Goal: Task Accomplishment & Management: Manage account settings

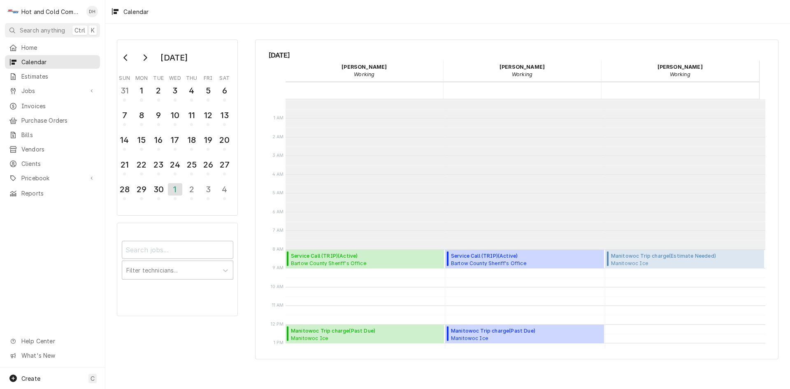
scroll to position [150, 0]
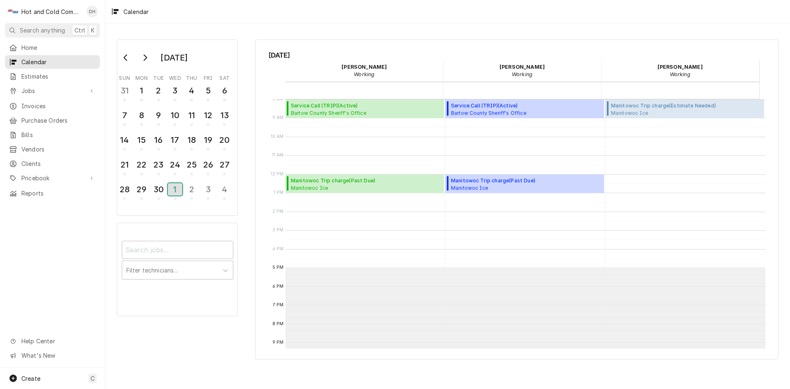
click at [173, 189] on div "1" at bounding box center [175, 189] width 14 height 12
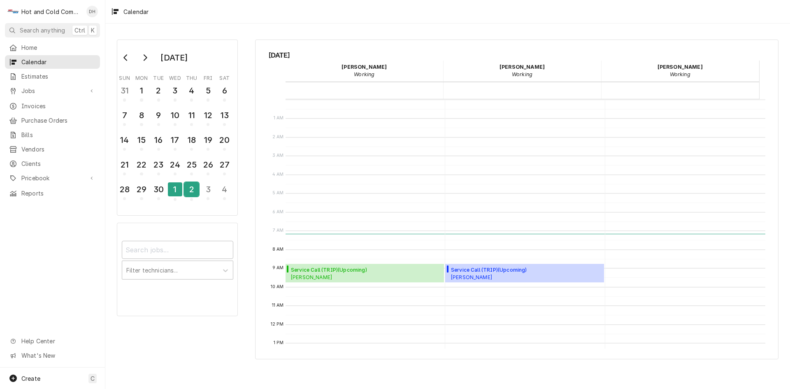
click at [194, 193] on div "2" at bounding box center [191, 189] width 14 height 14
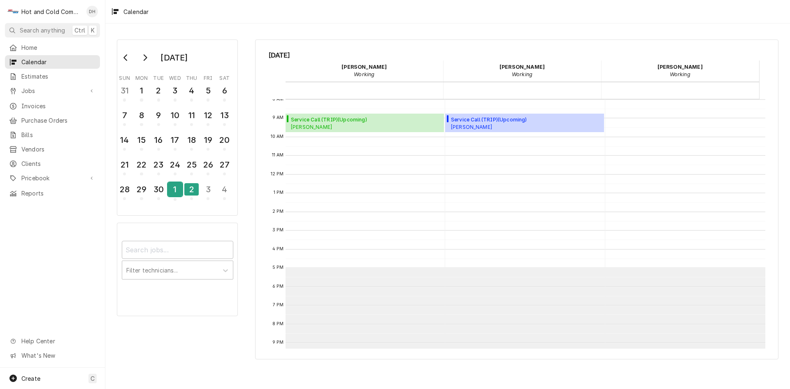
click at [176, 191] on div "1" at bounding box center [175, 189] width 14 height 14
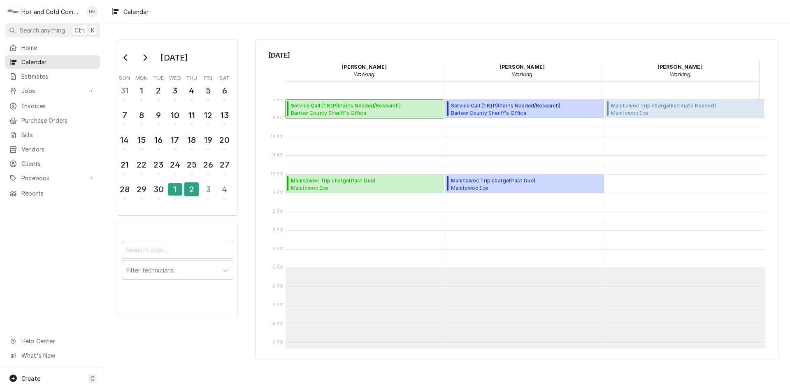
click at [334, 108] on span "Service Call (TRIP) ( Parts Needed/Research )" at bounding box center [346, 105] width 110 height 7
click at [190, 194] on div "2" at bounding box center [191, 189] width 14 height 14
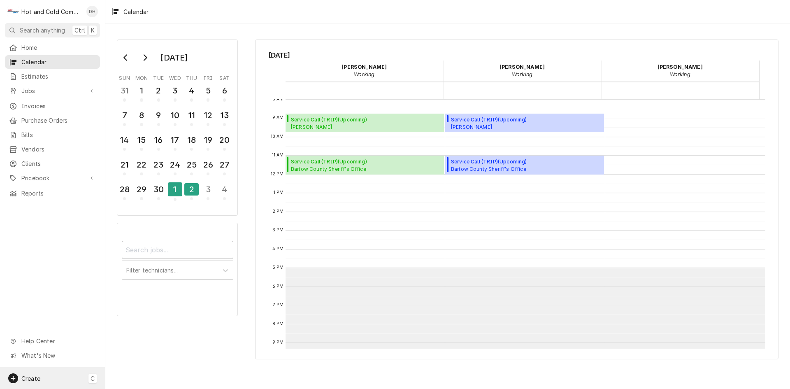
click at [39, 379] on span "Create" at bounding box center [30, 378] width 19 height 7
click at [30, 377] on html "H Hot and Cold Commercial Kitchens, Inc. DH Search anything Ctrl K Home Calenda…" at bounding box center [395, 194] width 790 height 389
click at [30, 377] on span "Create" at bounding box center [30, 378] width 19 height 7
click at [135, 291] on div "Job" at bounding box center [153, 292] width 55 height 9
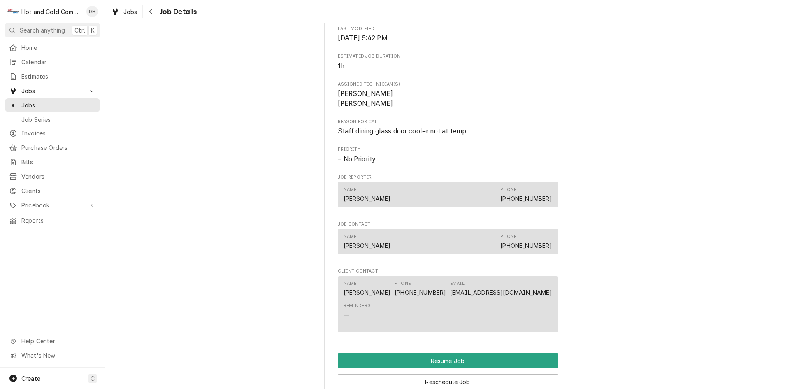
scroll to position [685, 0]
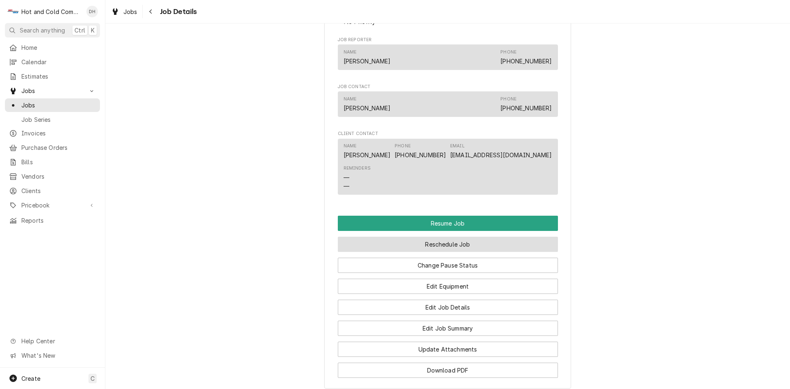
click at [500, 252] on button "Reschedule Job" at bounding box center [448, 243] width 220 height 15
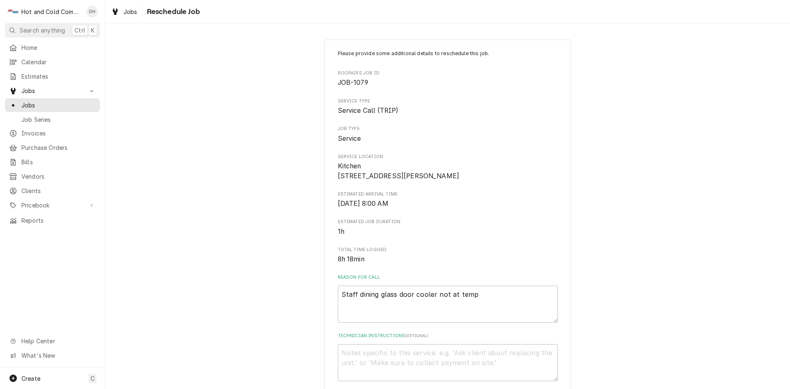
scroll to position [226, 0]
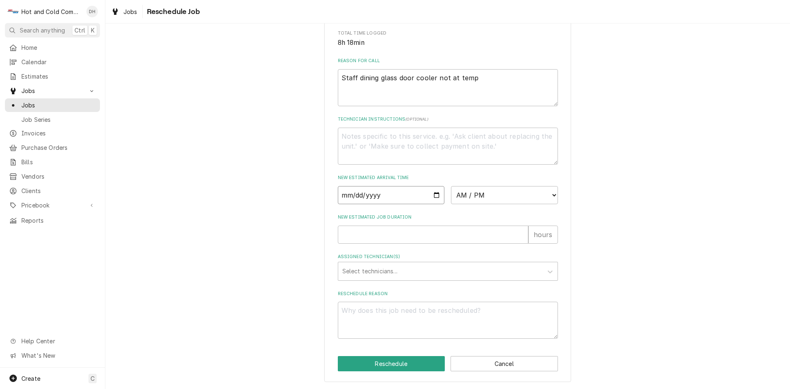
click at [437, 193] on input "Date" at bounding box center [391, 195] width 107 height 18
type textarea "x"
type input "2025-10-02"
click at [551, 194] on select "AM / PM 6:00 AM 6:15 AM 6:30 AM 6:45 AM 7:00 AM 7:15 AM 7:30 AM 7:45 AM 8:00 AM…" at bounding box center [504, 195] width 107 height 18
select select "11:00:00"
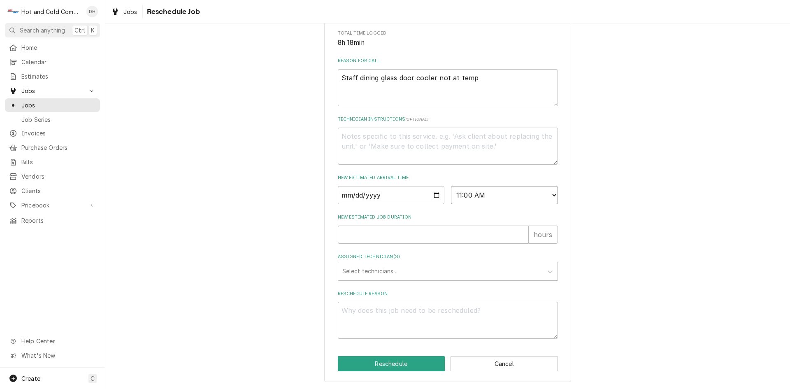
click at [451, 186] on select "AM / PM 6:00 AM 6:15 AM 6:30 AM 6:45 AM 7:00 AM 7:15 AM 7:30 AM 7:45 AM 8:00 AM…" at bounding box center [504, 195] width 107 height 18
click at [368, 233] on input "New Estimated Job Duration" at bounding box center [433, 234] width 190 height 18
type textarea "x"
type input "1"
click at [385, 269] on div "Assigned Technician(s)" at bounding box center [440, 271] width 196 height 15
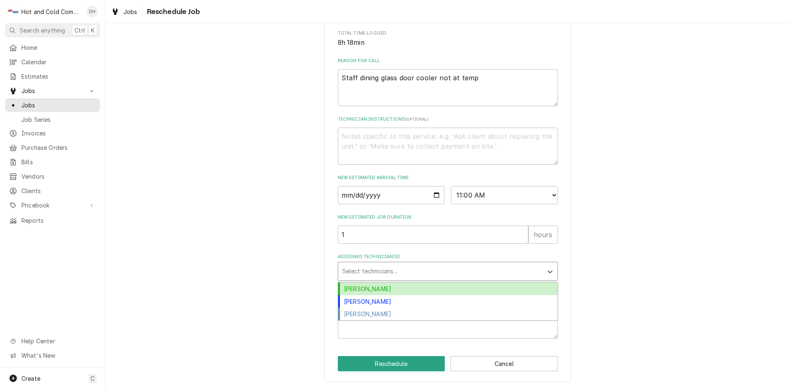
click at [372, 289] on div "[PERSON_NAME]" at bounding box center [447, 288] width 219 height 13
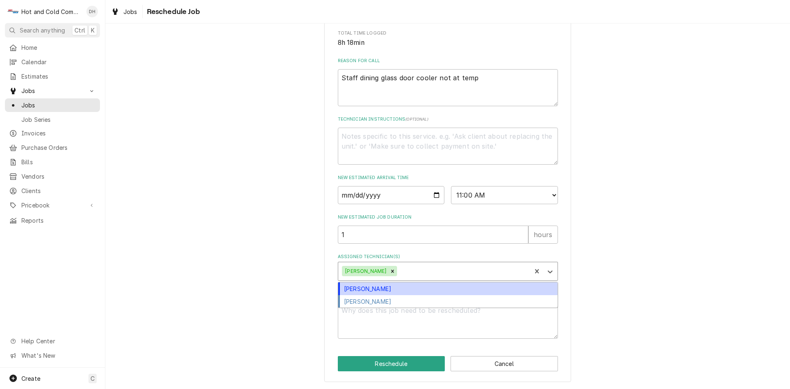
click at [423, 274] on div "Assigned Technician(s)" at bounding box center [462, 271] width 128 height 15
click at [389, 286] on div "[PERSON_NAME]" at bounding box center [447, 288] width 219 height 13
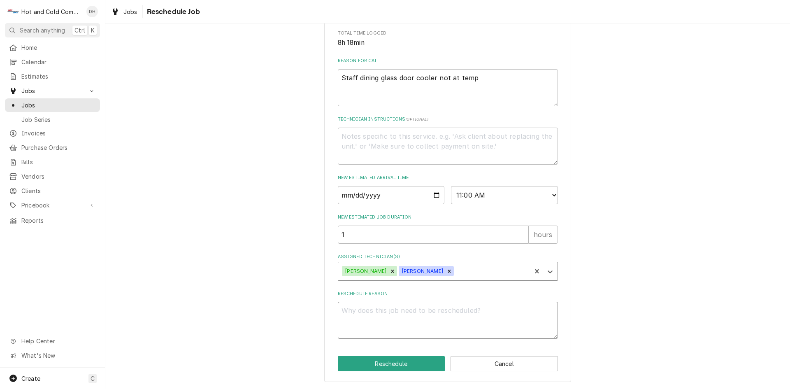
click at [412, 320] on textarea "Reschedule Reason" at bounding box center [448, 319] width 220 height 37
type textarea "x"
type textarea "N"
type textarea "x"
type textarea "ND"
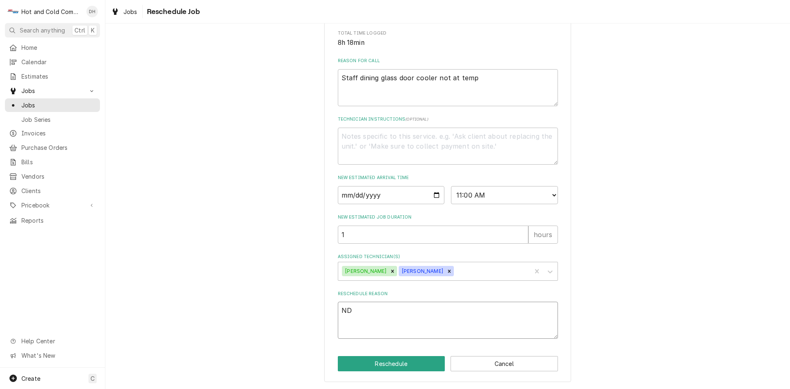
type textarea "x"
type textarea "NDA"
click at [388, 358] on button "Reschedule" at bounding box center [391, 363] width 107 height 15
type textarea "x"
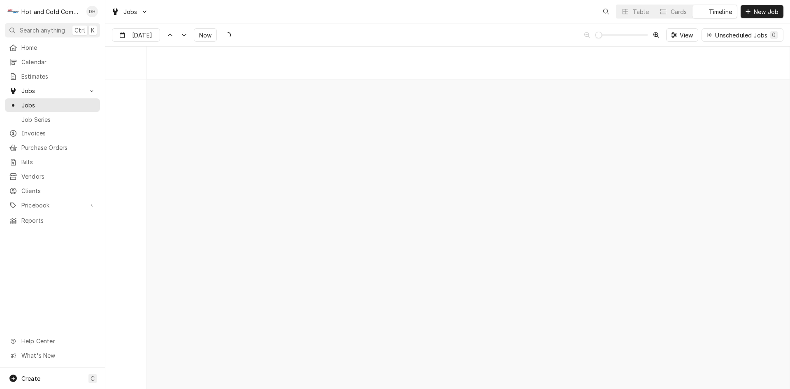
scroll to position [6435, 0]
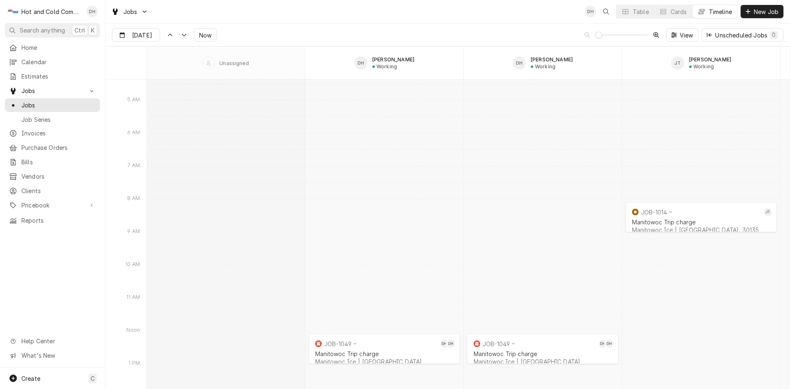
type input "Oct 2"
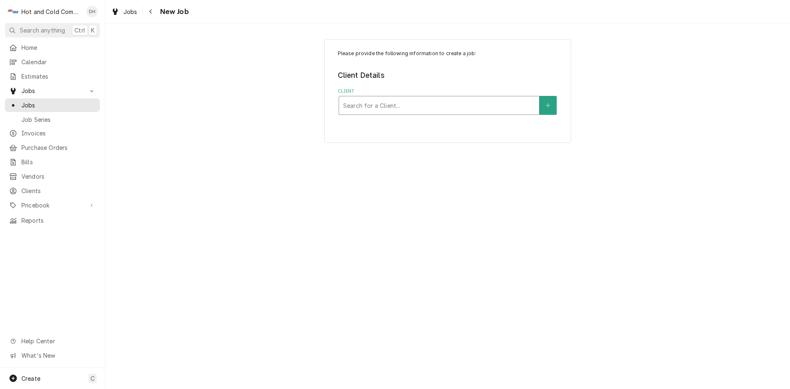
click at [384, 102] on div "Client" at bounding box center [439, 105] width 192 height 15
drag, startPoint x: 378, startPoint y: 100, endPoint x: 361, endPoint y: 107, distance: 17.7
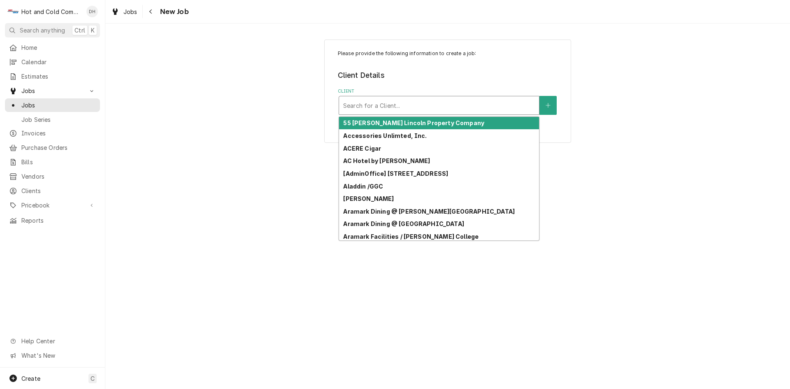
drag, startPoint x: 361, startPoint y: 107, endPoint x: 355, endPoint y: 104, distance: 7.2
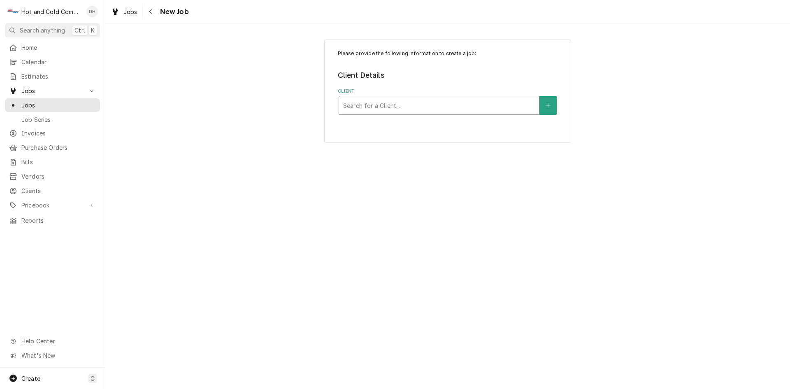
drag, startPoint x: 353, startPoint y: 103, endPoint x: 517, endPoint y: 104, distance: 164.1
click at [512, 105] on div "Client" at bounding box center [439, 105] width 192 height 15
type input "Ippol"
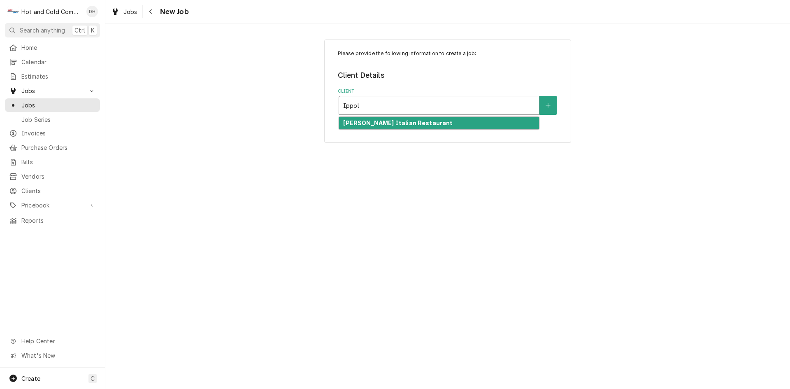
drag, startPoint x: 414, startPoint y: 121, endPoint x: 425, endPoint y: 118, distance: 11.9
click at [414, 121] on strong "[PERSON_NAME] Italian Restaurant" at bounding box center [397, 122] width 109 height 7
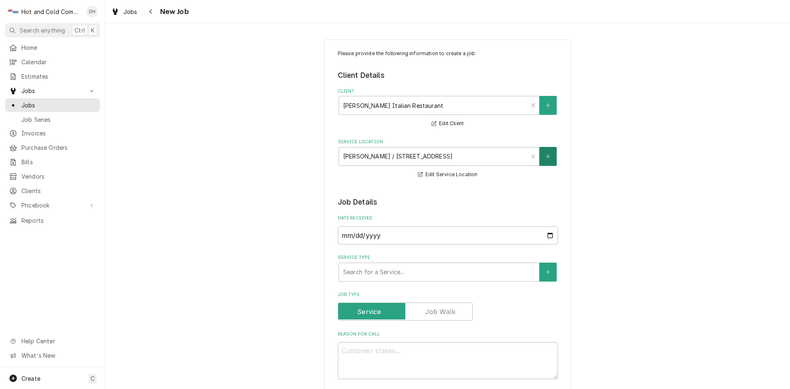
click at [546, 152] on button "Service Location" at bounding box center [547, 156] width 17 height 19
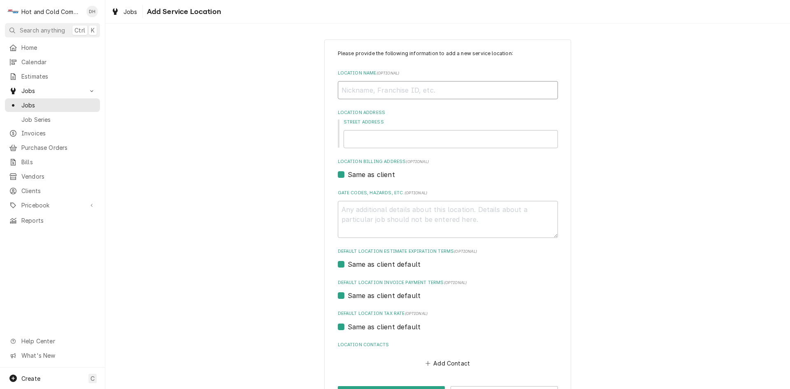
click at [399, 88] on input "Location Name ( optional )" at bounding box center [448, 90] width 220 height 18
paste input "[PERSON_NAME] Italian Restaurant"
type textarea "x"
type input "[PERSON_NAME] Italian Restaurant"
type textarea "x"
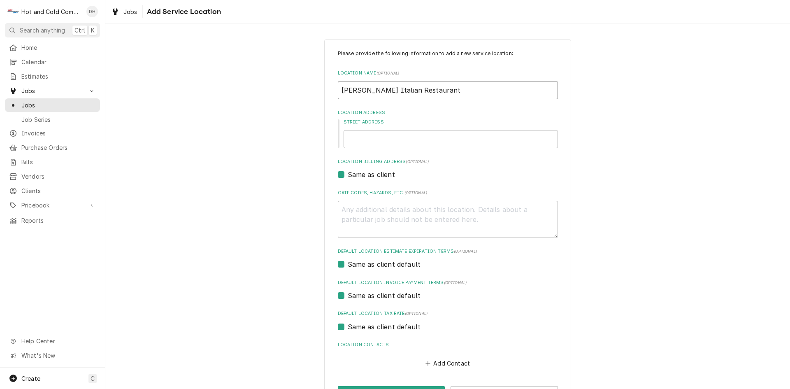
type input "[PERSON_NAME] Italian Restaurant"
type textarea "x"
type input "Ippolito's Italian Restaurant ("
type textarea "x"
type input "Ippolito's Italian Restaurant (S"
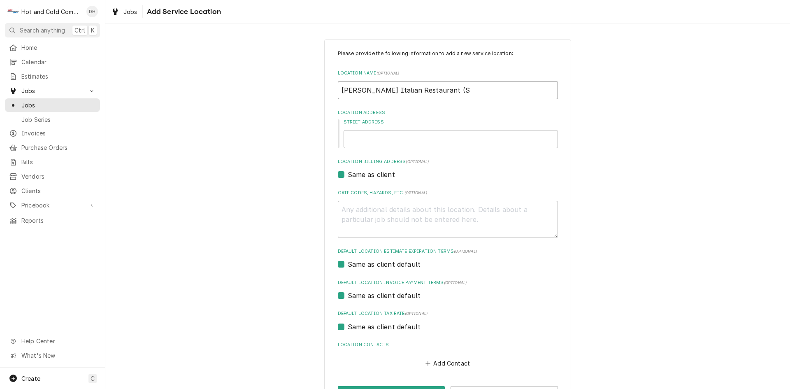
type textarea "x"
type input "Ippolito's Italian Restaurant (Sw"
type textarea "x"
type input "Ippolito's Italian Restaurant (Swa"
type textarea "x"
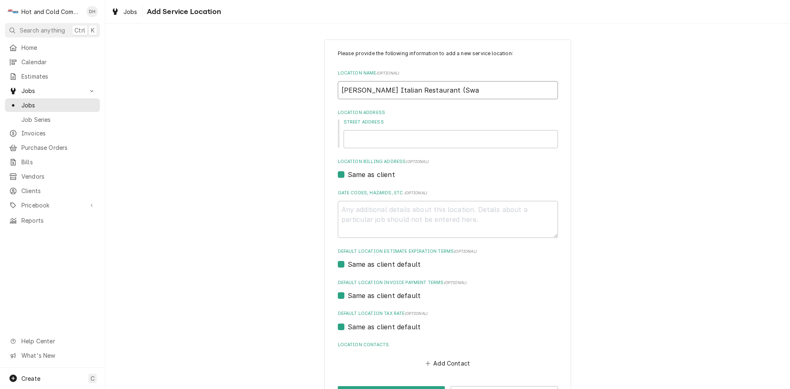
type input "Ippolito's Italian Restaurant (Swan"
type textarea "x"
type input "Ippolito's Italian Restaurant (Swane"
type textarea "x"
type input "Ippolito's Italian Restaurant (Swanee"
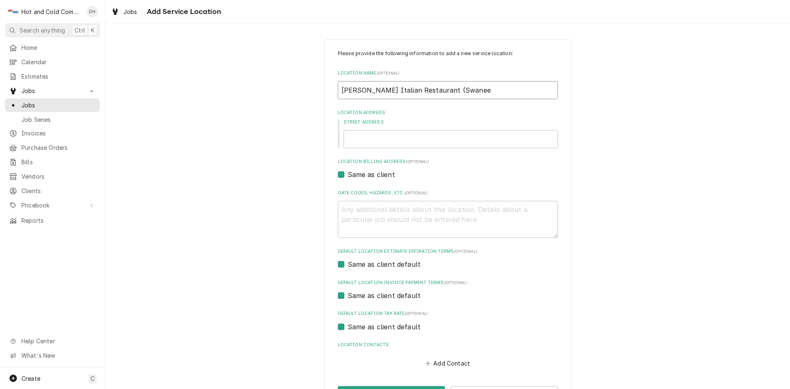
type textarea "x"
type input "Ippolito's Italian Restaurant (Swanee)"
type textarea "x"
type input "Ippolito's Italian Restaurant (Swanee)"
click at [438, 147] on input "Street Address" at bounding box center [450, 139] width 214 height 18
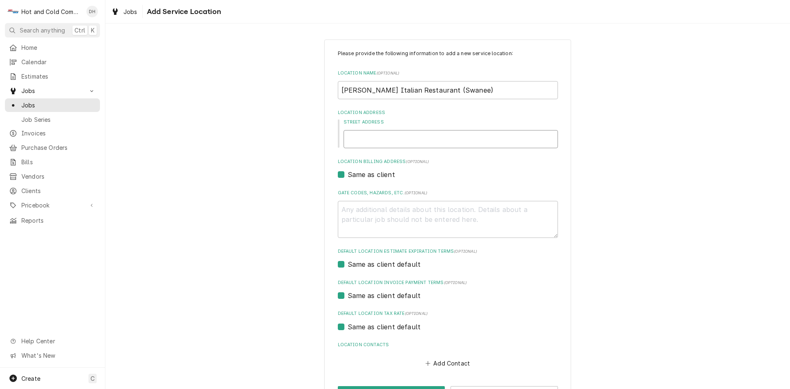
type textarea "x"
type input "3"
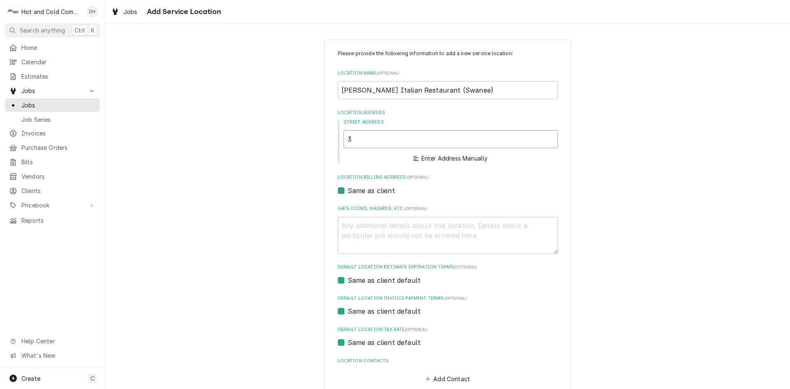
type textarea "x"
type input "35"
type textarea "x"
type input "350"
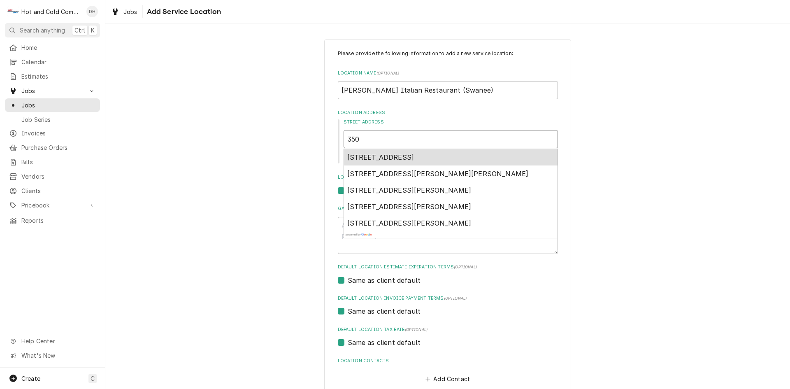
type textarea "x"
type input "350"
type textarea "x"
type input "350 T"
type textarea "x"
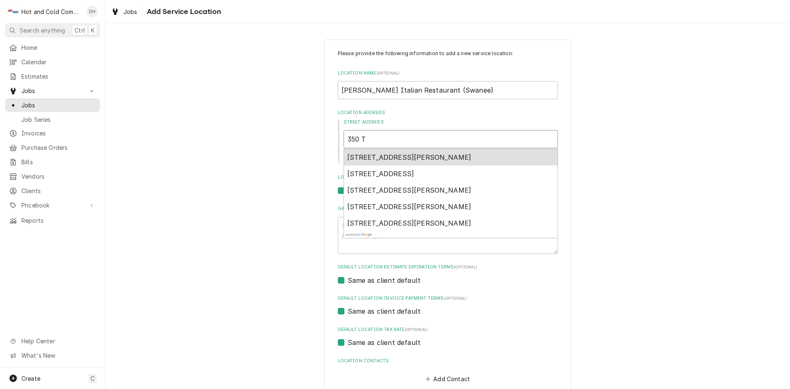
type input "350 To"
type textarea "x"
type input "350 Tow"
type textarea "x"
type input "350 Town"
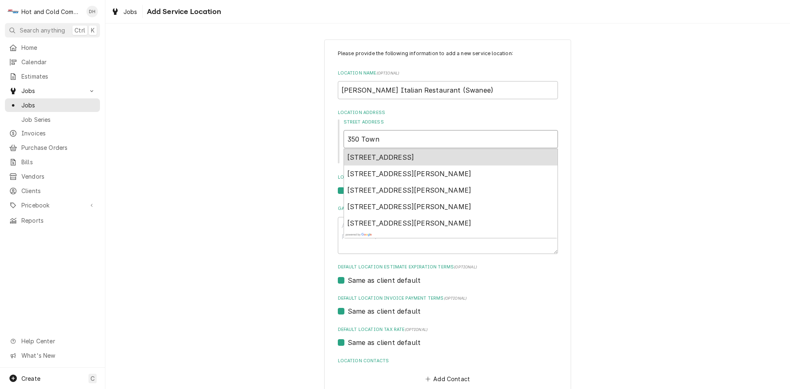
click at [414, 156] on span "350 Town Center Avenue Northwest, Suwanee, GA, USA" at bounding box center [380, 157] width 67 height 8
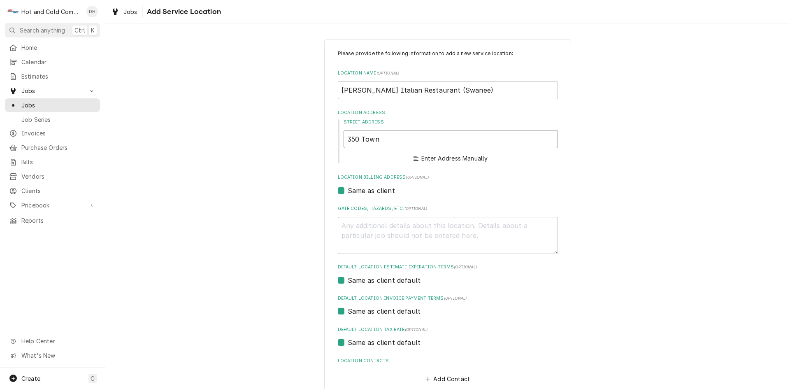
type textarea "x"
type input "350 Town Center Ave"
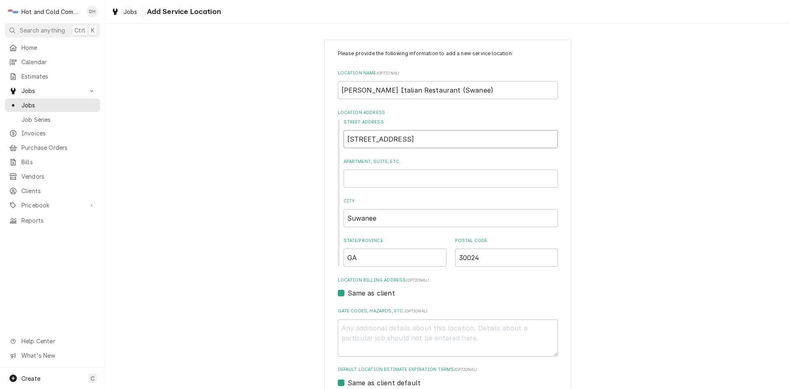
type textarea "x"
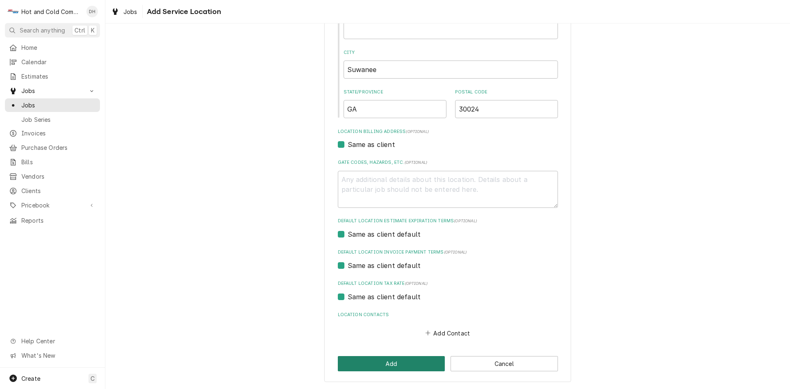
type input "350 Town Center Ave"
click at [406, 364] on button "Add" at bounding box center [391, 363] width 107 height 15
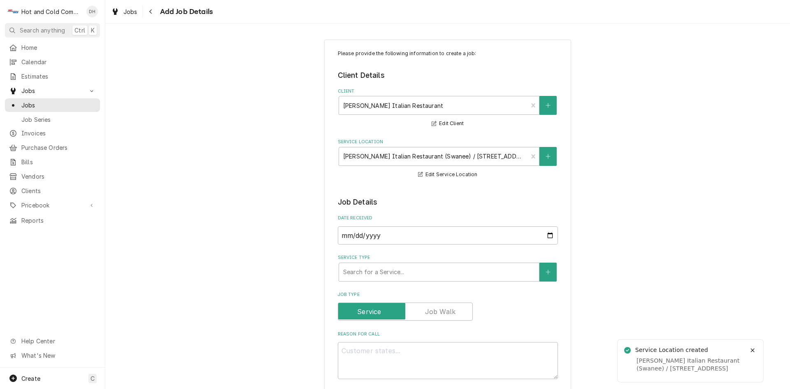
type textarea "x"
click at [547, 232] on input "2025-10-02" at bounding box center [448, 235] width 220 height 18
type input "2025-09-30"
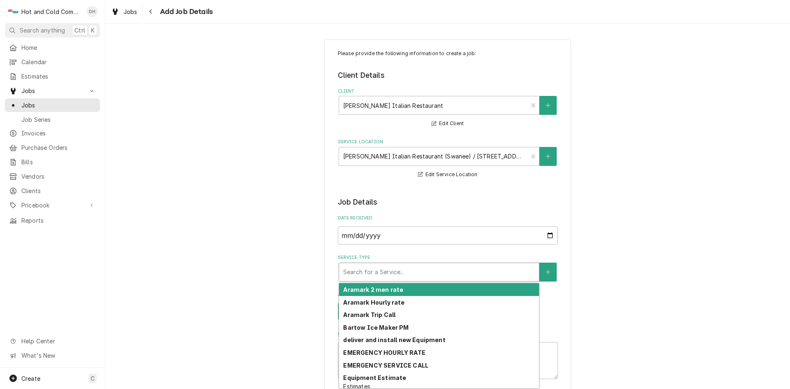
click at [464, 271] on div "Service Type" at bounding box center [439, 271] width 192 height 15
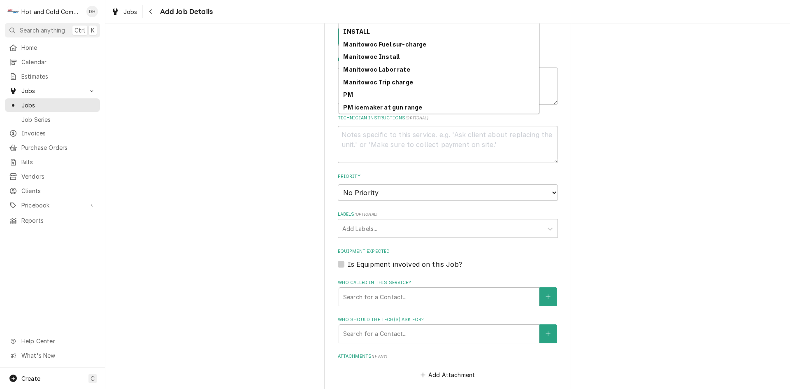
scroll to position [231, 0]
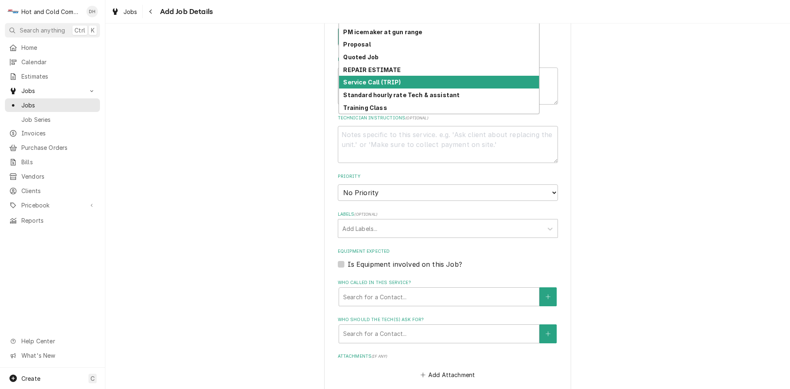
click at [419, 82] on div "Service Call (TRIP)" at bounding box center [439, 82] width 200 height 13
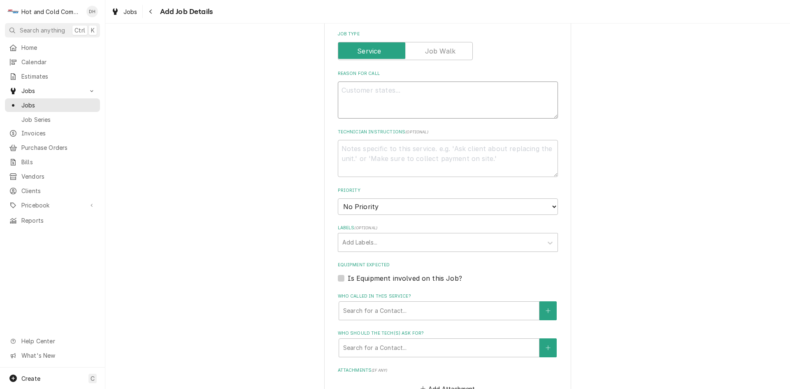
click at [362, 92] on textarea "Reason For Call" at bounding box center [448, 99] width 220 height 37
type textarea "x"
type textarea "I"
type textarea "x"
type textarea "Ic"
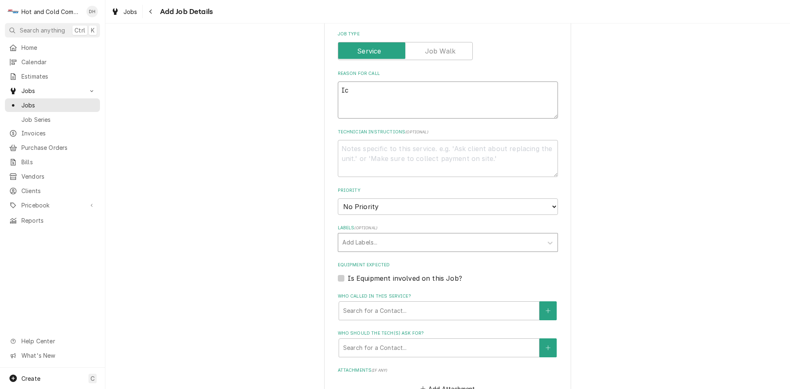
type textarea "x"
type textarea "Ice"
type textarea "x"
type textarea "Ice"
type textarea "x"
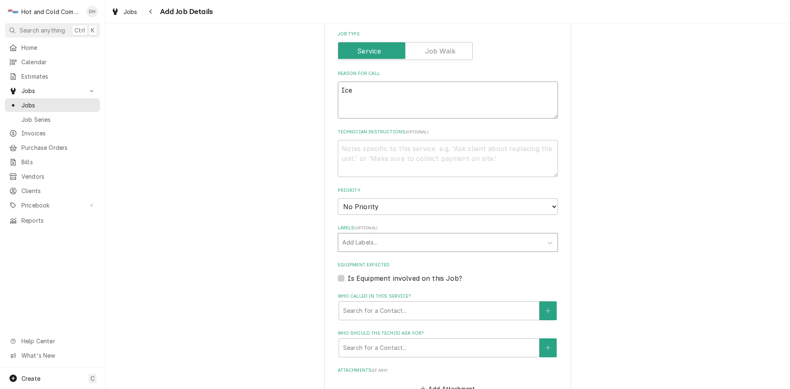
type textarea "Ice m"
type textarea "x"
type textarea "Ice ma"
type textarea "x"
type textarea "Ice mak"
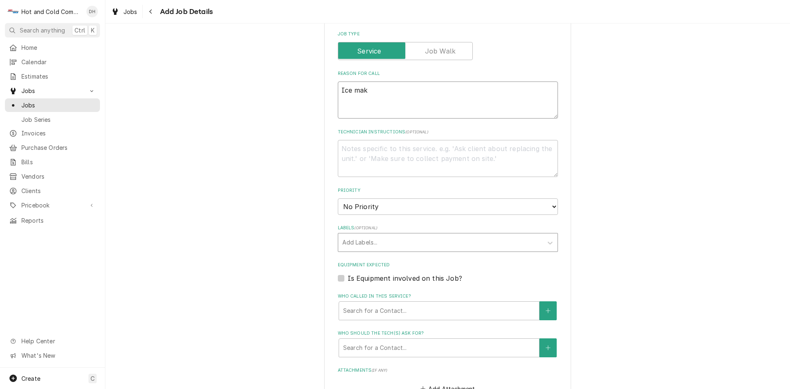
type textarea "x"
type textarea "Ice make"
type textarea "x"
type textarea "Ice maker"
type textarea "x"
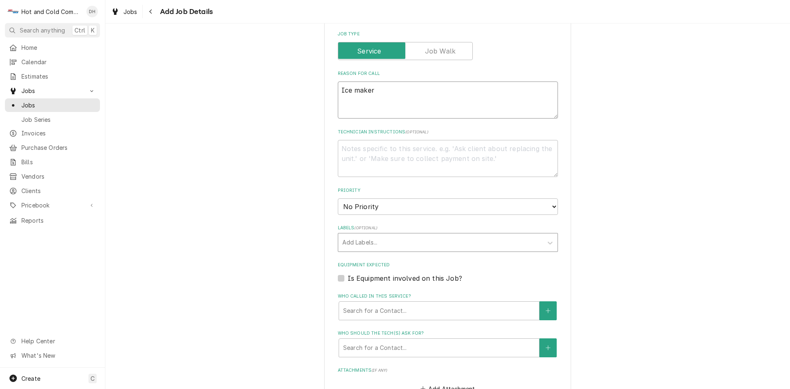
type textarea "Ice maker"
type textarea "x"
type textarea "Ice maker l"
type textarea "x"
type textarea "Ice maker le"
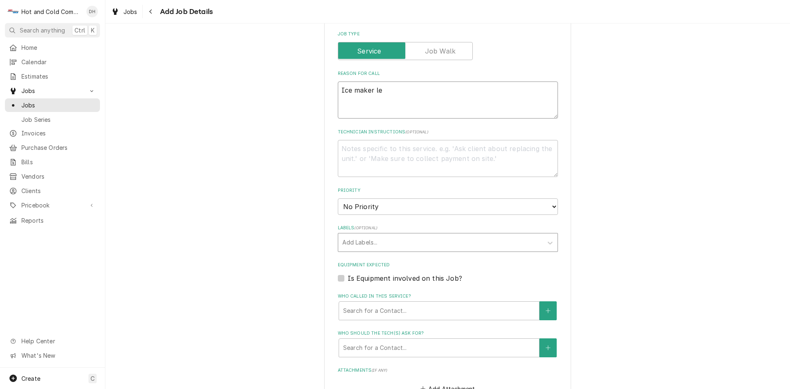
type textarea "x"
type textarea "Ice maker lea"
type textarea "x"
type textarea "Ice maker leak"
type textarea "x"
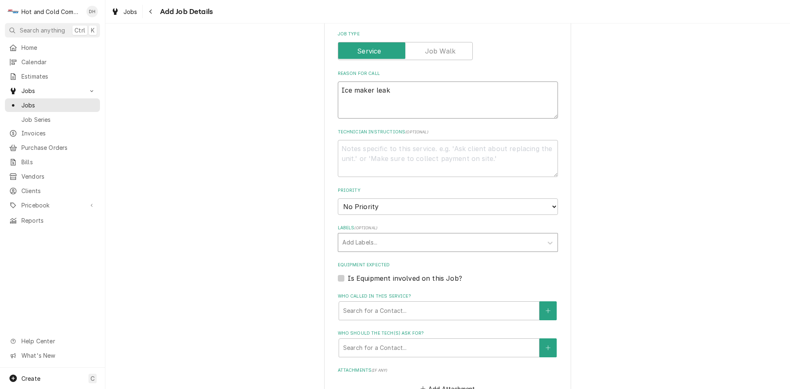
type textarea "Ice maker leaki"
type textarea "x"
type textarea "Ice maker leakin"
type textarea "x"
type textarea "Ice maker leaking"
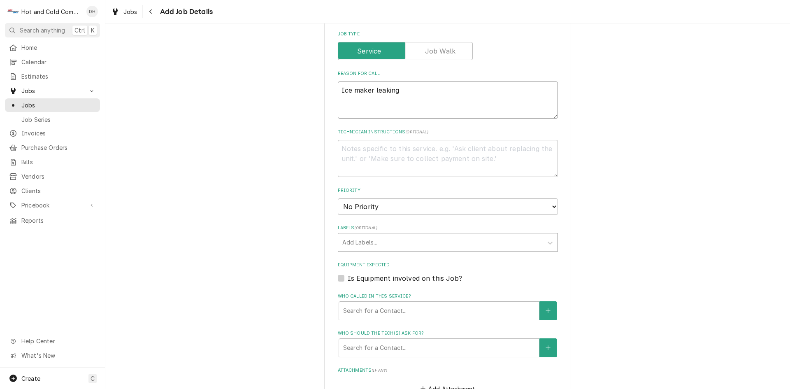
type textarea "x"
type textarea "Ice maker leaking"
type textarea "x"
type textarea "Ice maker leaking w"
type textarea "x"
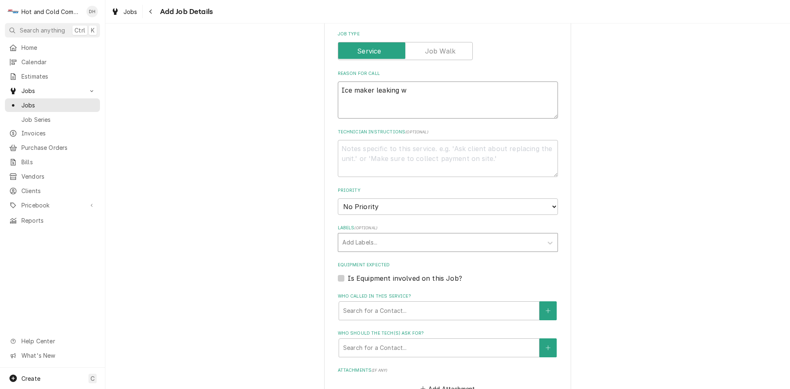
type textarea "Ice maker leaking wa"
type textarea "x"
type textarea "Ice maker leaking wat"
type textarea "x"
type textarea "Ice maker leaking wate"
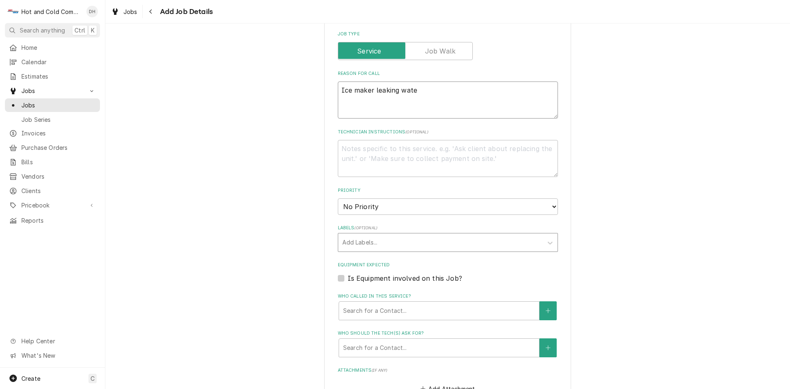
type textarea "x"
type textarea "Ice maker leaking water"
type textarea "x"
type textarea "Ice maker leaking water"
type textarea "x"
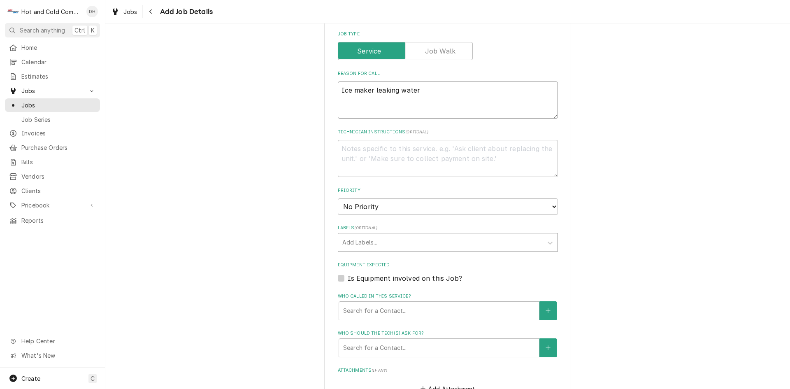
type textarea "Ice maker leaking water a"
type textarea "x"
type textarea "Ice maker leaking water an"
type textarea "x"
type textarea "Ice maker leaking water anf"
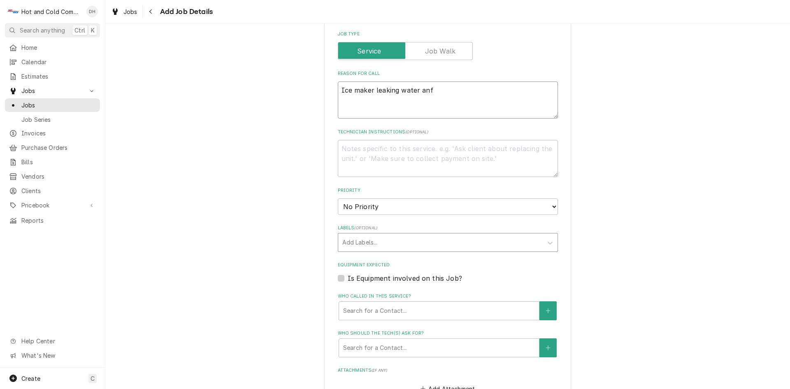
type textarea "x"
type textarea "Ice maker leaking water an"
type textarea "x"
type textarea "Ice maker leaking water and"
type textarea "x"
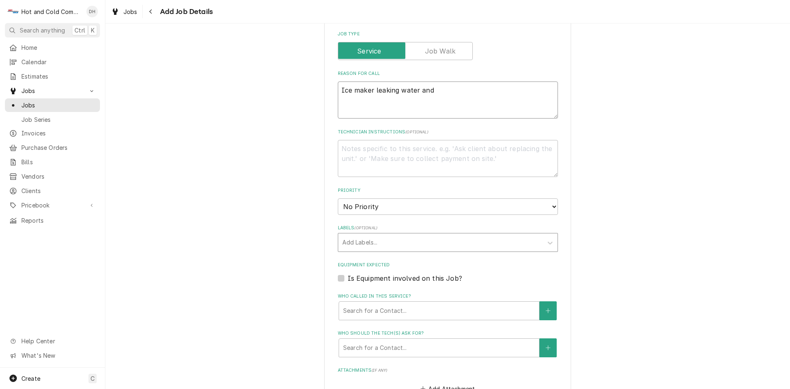
type textarea "Ice maker leaking water and"
type textarea "x"
type textarea "Ice maker leaking water and p"
type textarea "x"
type textarea "Ice maker leaking water and po"
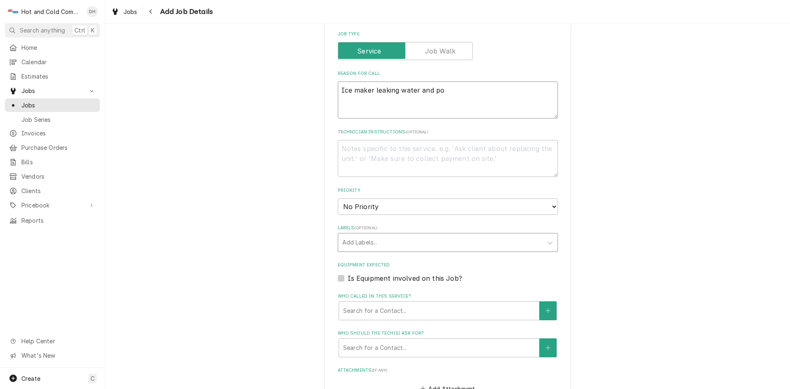
type textarea "x"
type textarea "Ice maker leaking water and pos"
type textarea "x"
type textarea "Ice maker leaking water and poss"
type textarea "x"
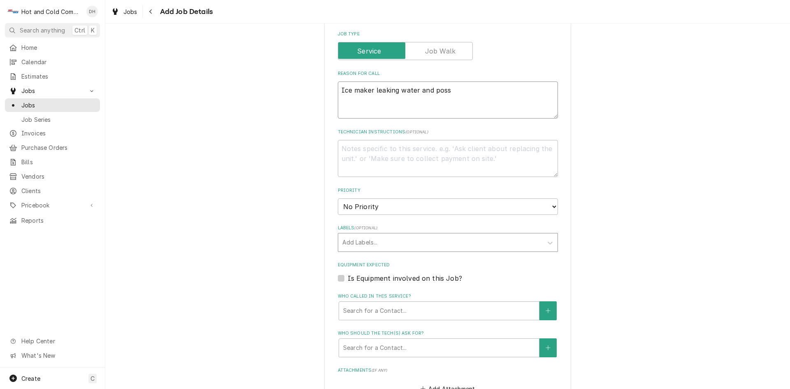
type textarea "Ice maker leaking water and possi"
type textarea "x"
type textarea "Ice maker leaking water and possib"
type textarea "x"
type textarea "Ice maker leaking water and possibl"
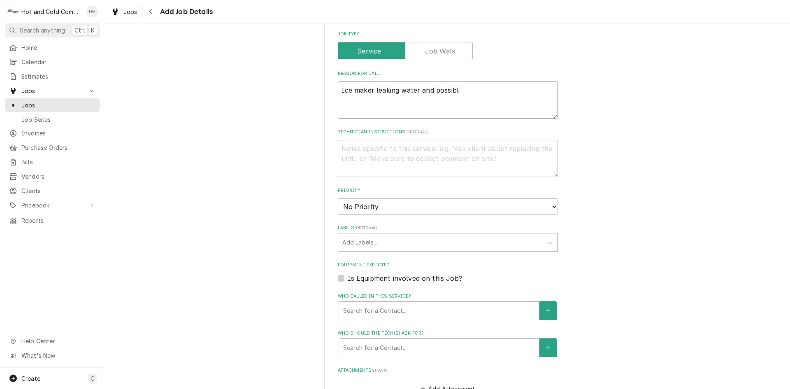
type textarea "x"
type textarea "Ice maker leaking water and possible"
type textarea "x"
type textarea "Ice maker leaking water and possible"
type textarea "x"
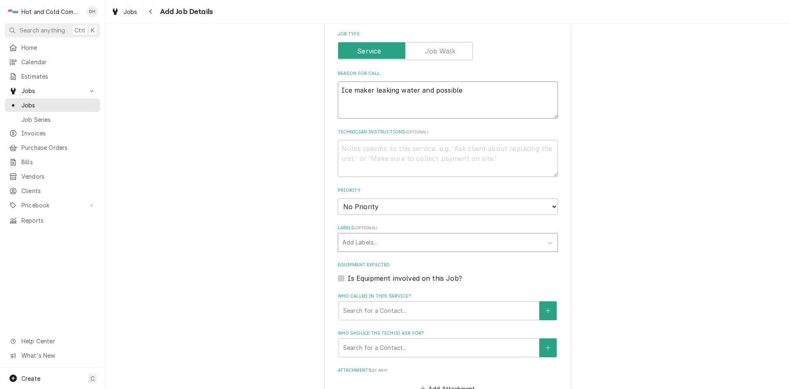
type textarea "Ice maker leaking water and possible o"
type textarea "x"
type textarea "Ice maker leaking water and possible ot"
type textarea "x"
type textarea "Ice maker leaking water and possible oth"
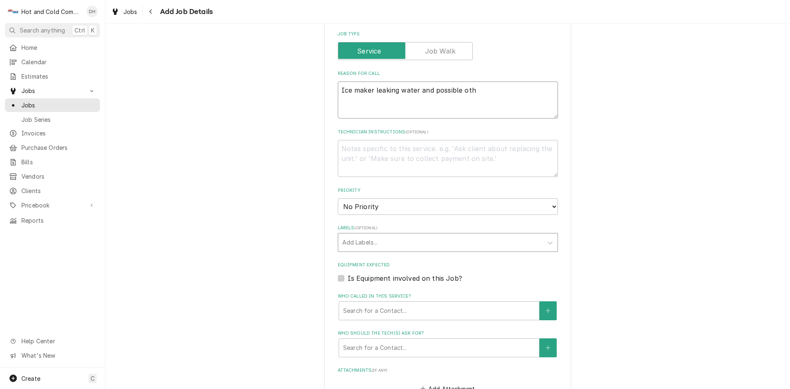
type textarea "x"
type textarea "Ice maker leaking water and possible othe"
type textarea "x"
type textarea "Ice maker leaking water and possible other"
type textarea "x"
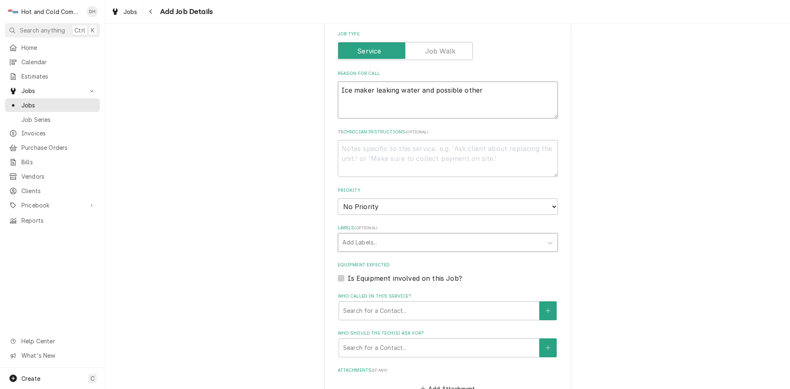
type textarea "Ice maker leaking water and possible other"
type textarea "x"
type textarea "Ice maker leaking water and possible other c"
type textarea "x"
type textarea "Ice maker leaking water and possible other co"
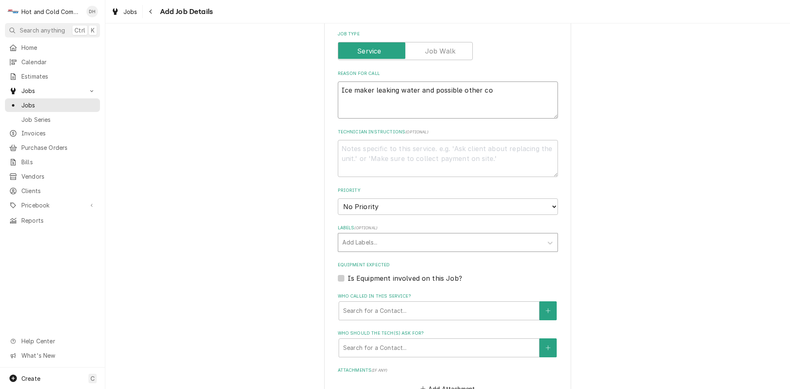
type textarea "x"
type textarea "Ice maker leaking water and possible other coo"
type textarea "x"
type textarea "Ice maker leaking water and possible other cool"
type textarea "x"
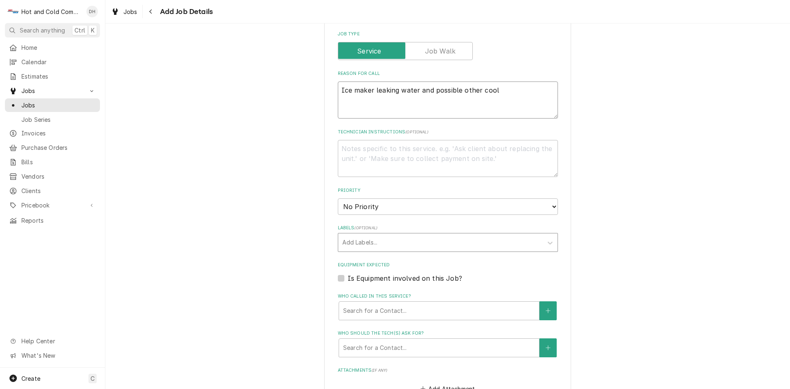
type textarea "Ice maker leaking water and possible other coole"
type textarea "x"
type textarea "Ice maker leaking water and possible other cooler"
type textarea "x"
type textarea "Ice maker leaking water and possible other coolers"
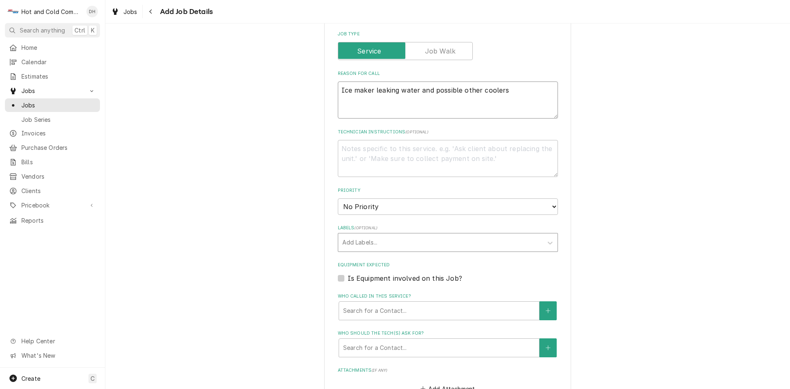
type textarea "x"
type textarea "Ice maker leaking water and possible other coolers"
click at [407, 306] on div "Who called in this service?" at bounding box center [439, 310] width 192 height 15
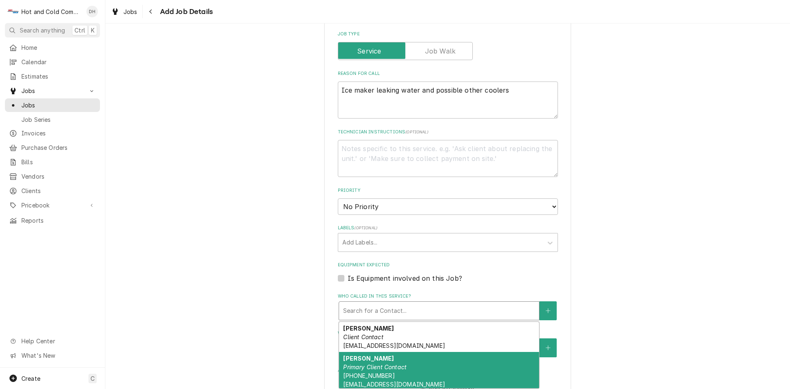
click at [417, 373] on div "Jonathan Primary Client Contact (770) 663-0050 schwartzjhs@bellsouth.net" at bounding box center [439, 371] width 200 height 39
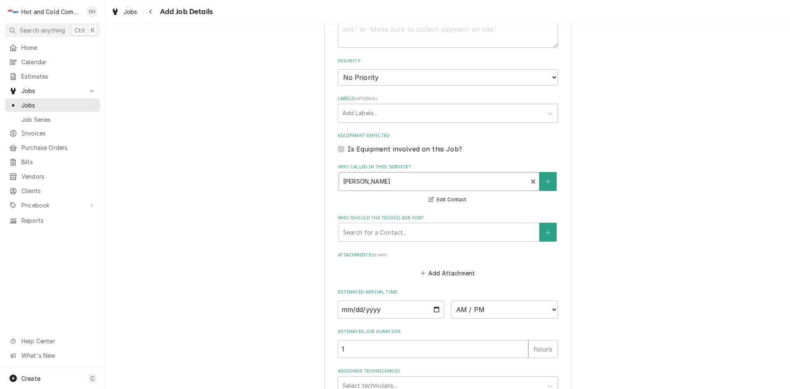
scroll to position [411, 0]
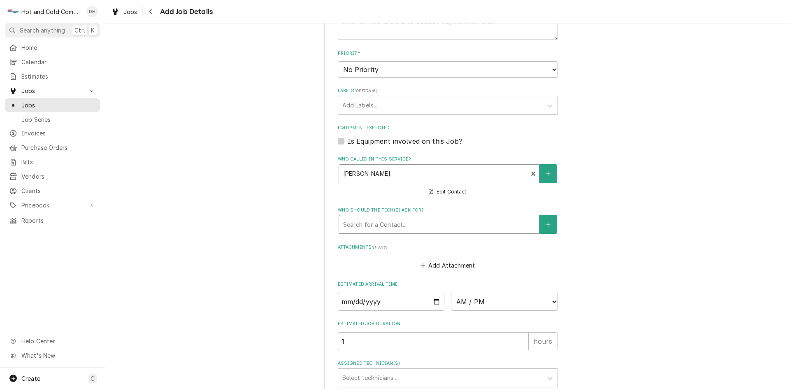
click at [362, 222] on div "Who should the tech(s) ask for?" at bounding box center [439, 224] width 192 height 15
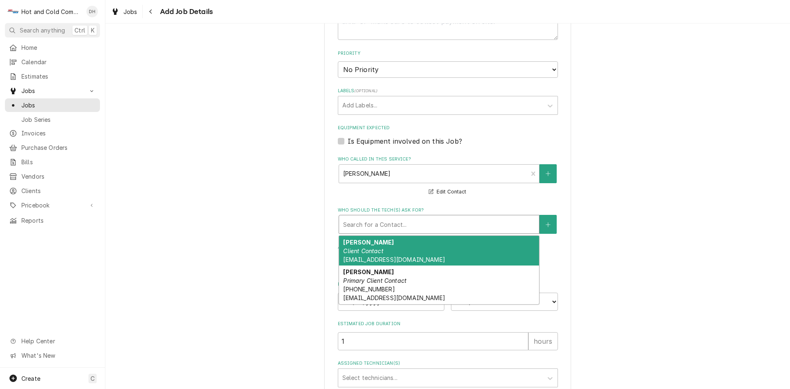
click at [357, 250] on em "Client Contact" at bounding box center [363, 250] width 40 height 7
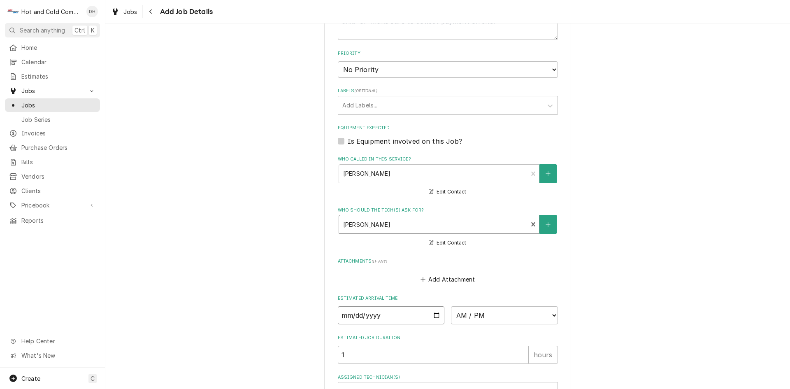
click at [434, 312] on input "Date" at bounding box center [391, 315] width 107 height 18
type textarea "x"
type input "2025-10-02"
type textarea "x"
click at [550, 313] on select "AM / PM 6:00 AM 6:15 AM 6:30 AM 6:45 AM 7:00 AM 7:15 AM 7:30 AM 7:45 AM 8:00 AM…" at bounding box center [504, 315] width 107 height 18
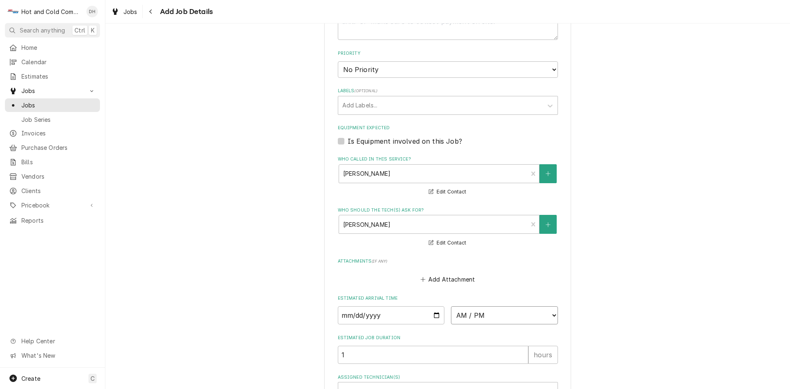
select select "09:00:00"
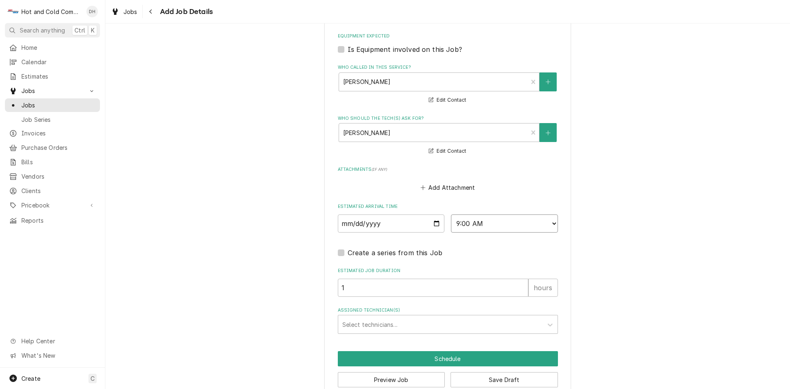
scroll to position [519, 0]
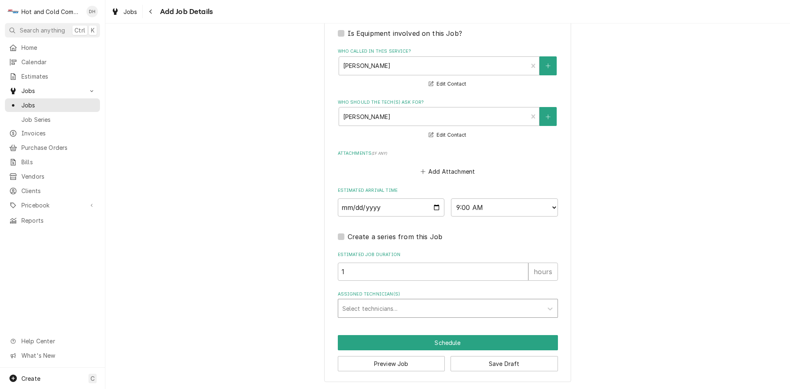
click at [405, 306] on div "Assigned Technician(s)" at bounding box center [440, 308] width 196 height 15
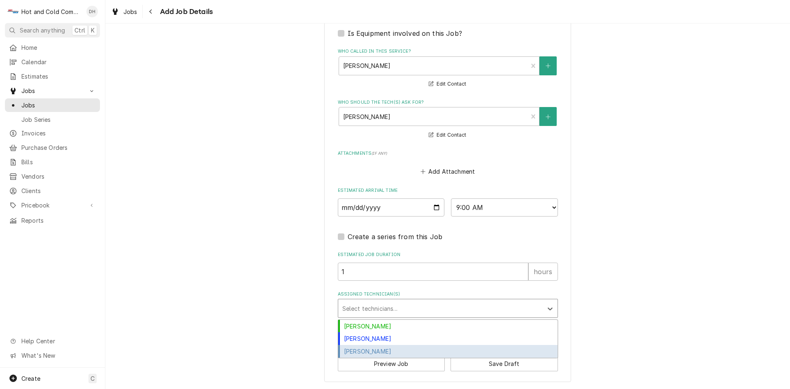
click at [407, 350] on div "[PERSON_NAME]" at bounding box center [447, 351] width 219 height 13
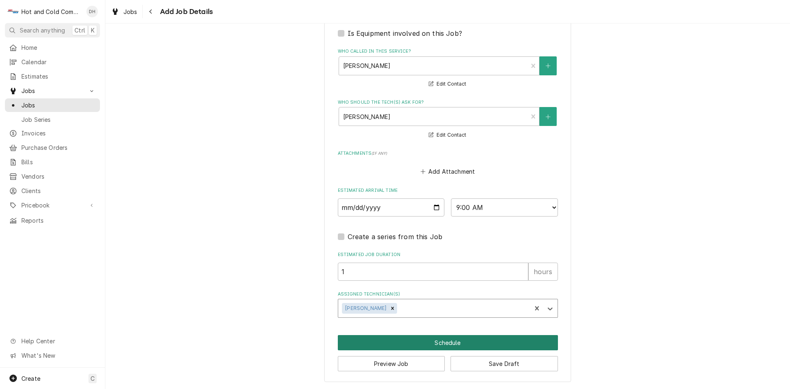
click at [437, 338] on button "Schedule" at bounding box center [448, 342] width 220 height 15
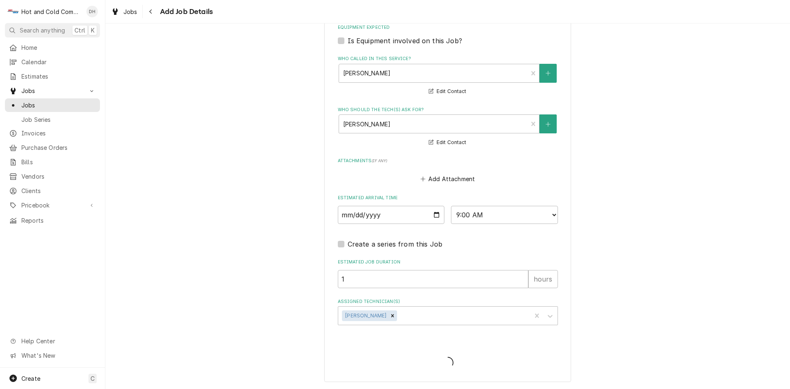
scroll to position [512, 0]
type textarea "x"
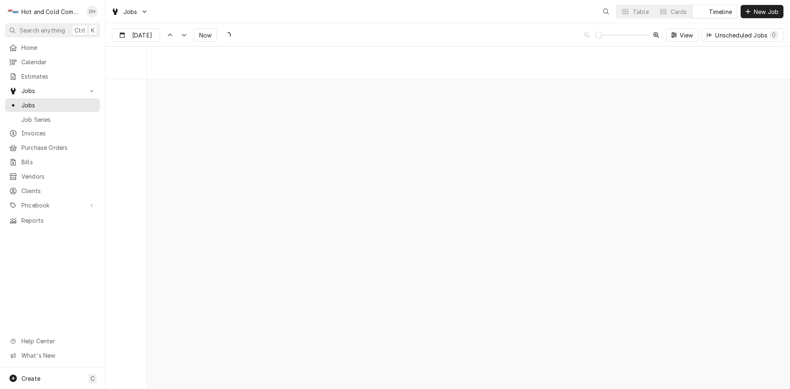
scroll to position [6435, 0]
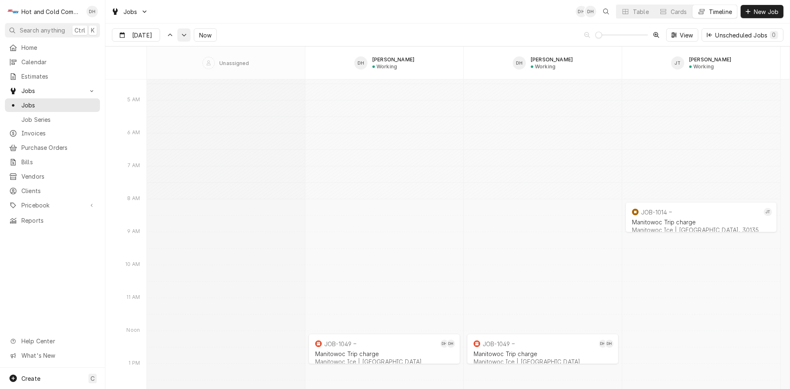
click at [181, 36] on div "Dynamic Content Wrapper" at bounding box center [184, 35] width 8 height 8
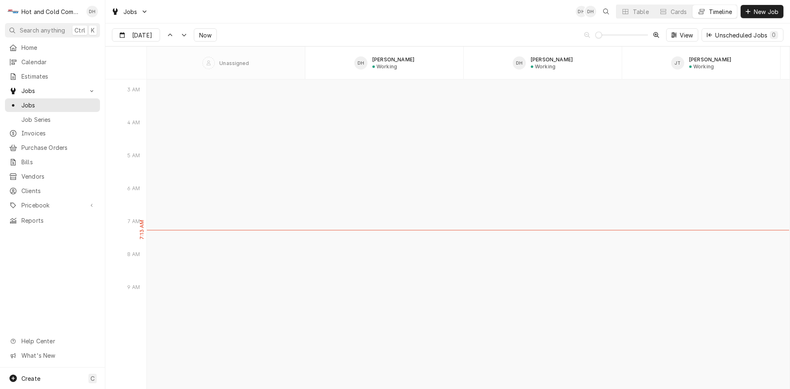
scroll to position [7168, 0]
type input "[DATE]"
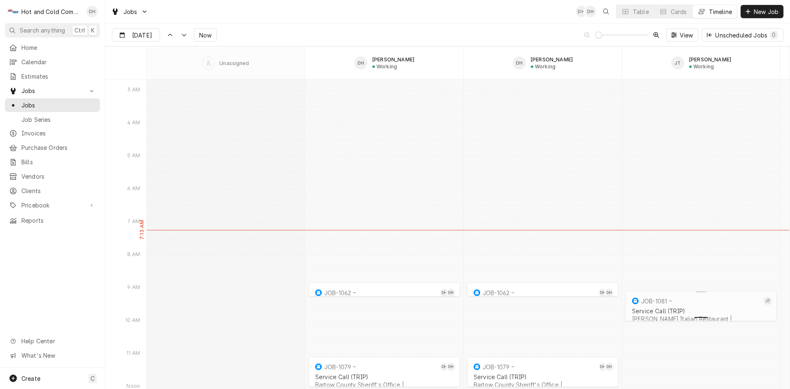
click at [693, 313] on div "Dynamic Content Wrapper" at bounding box center [700, 316] width 155 height 10
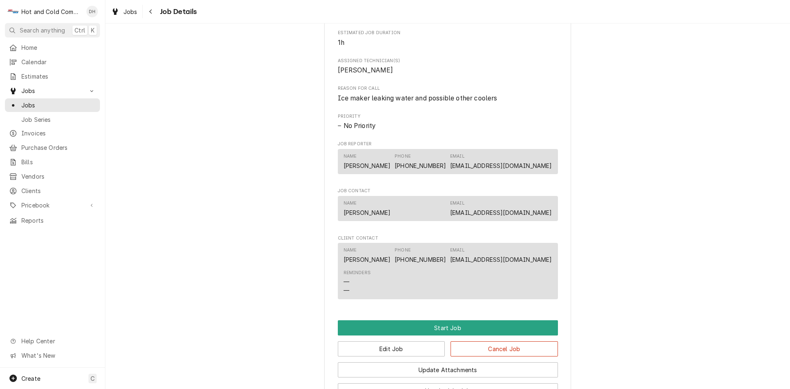
scroll to position [448, 0]
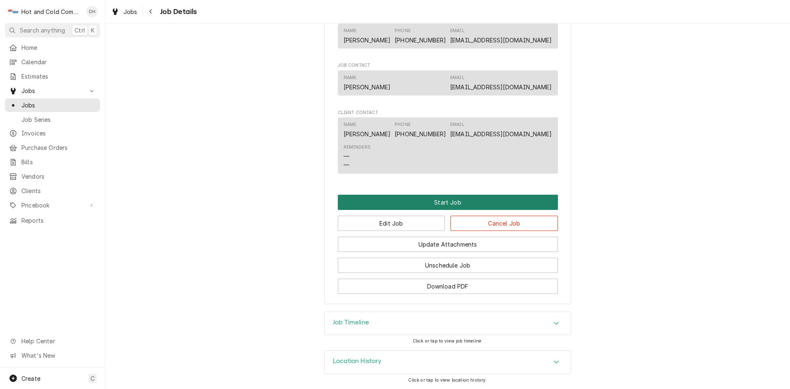
click at [437, 201] on button "Start Job" at bounding box center [448, 201] width 220 height 15
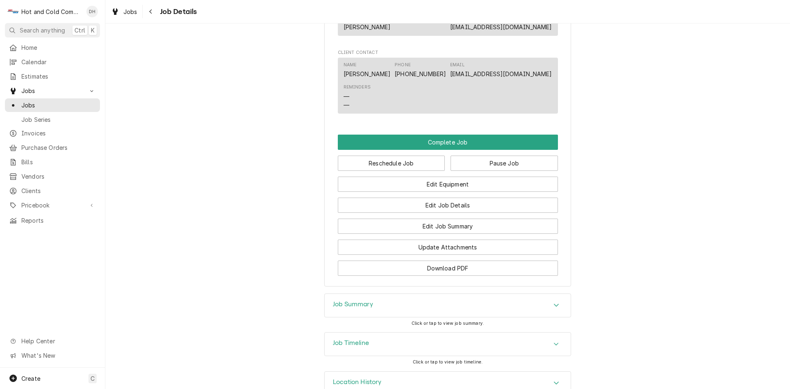
scroll to position [548, 0]
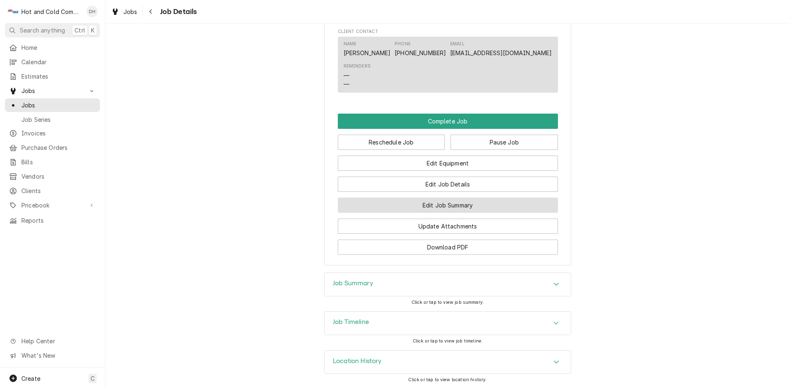
click at [461, 212] on button "Edit Job Summary" at bounding box center [448, 204] width 220 height 15
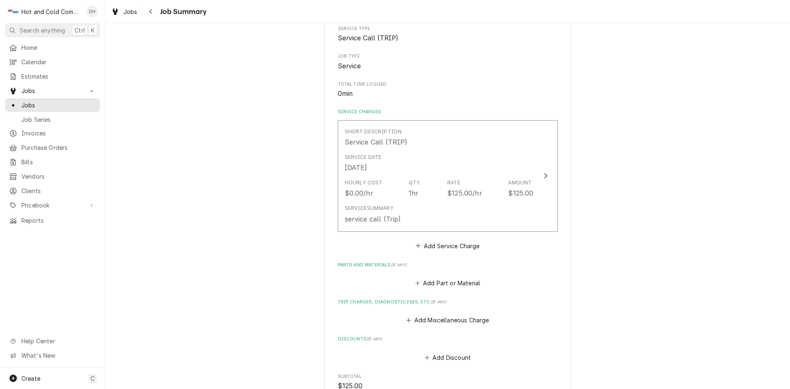
scroll to position [137, 0]
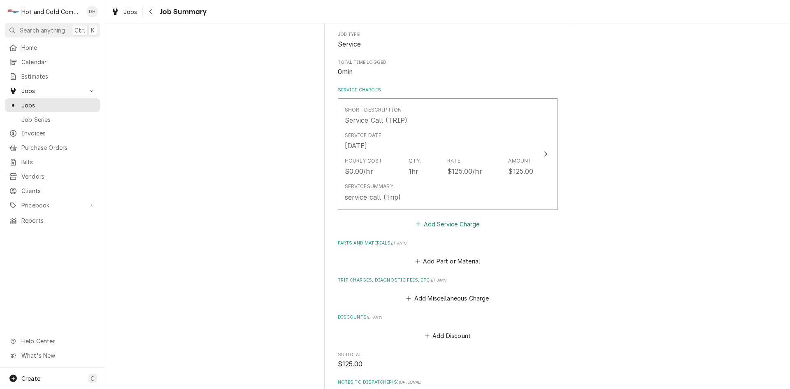
click at [446, 223] on button "Add Service Charge" at bounding box center [447, 224] width 67 height 12
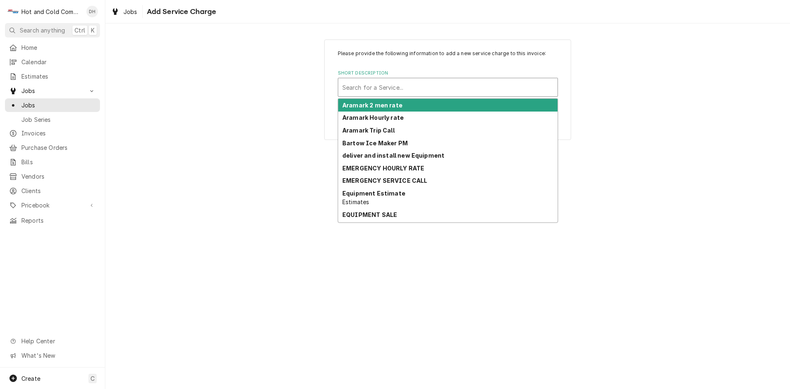
click at [414, 90] on div "Short Description" at bounding box center [447, 87] width 211 height 15
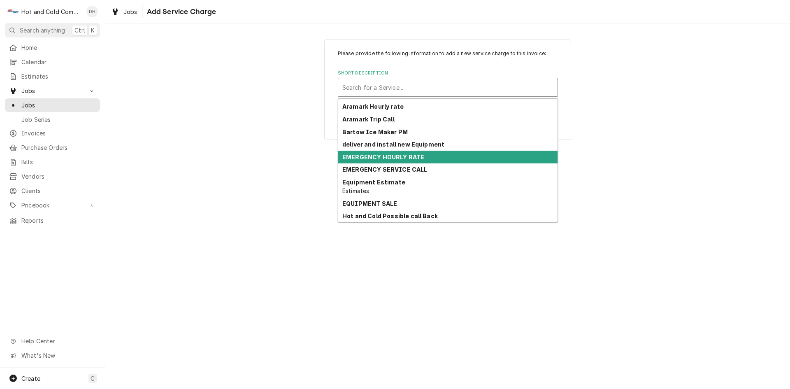
scroll to position [137, 0]
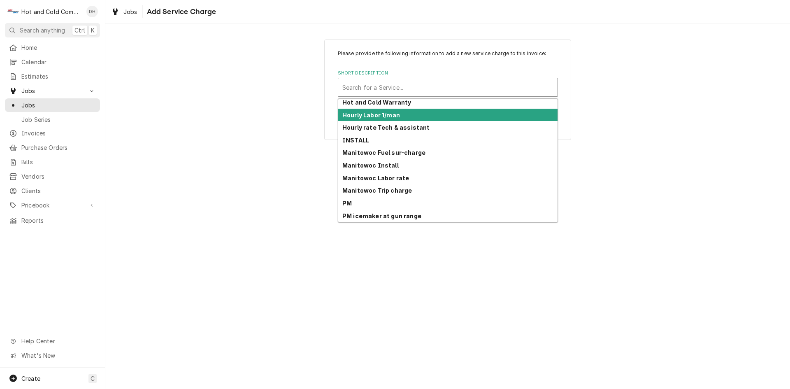
click at [401, 116] on div "Hourly Labor 1/man" at bounding box center [447, 115] width 219 height 13
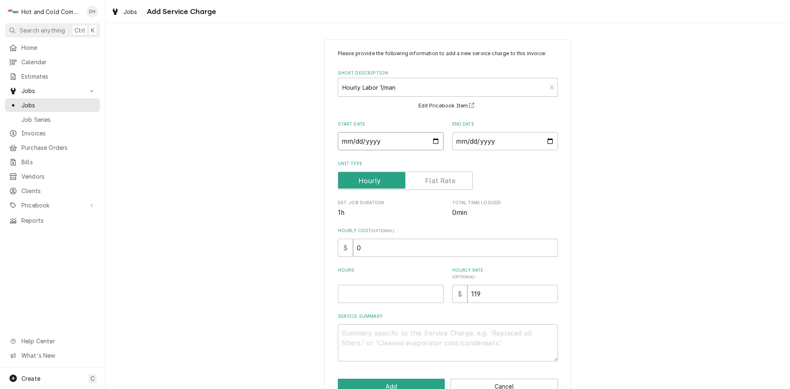
click at [431, 139] on input "Start Date" at bounding box center [391, 141] width 106 height 18
type textarea "x"
type input "2025-10-02"
click at [546, 141] on input "End Date" at bounding box center [505, 141] width 106 height 18
type textarea "x"
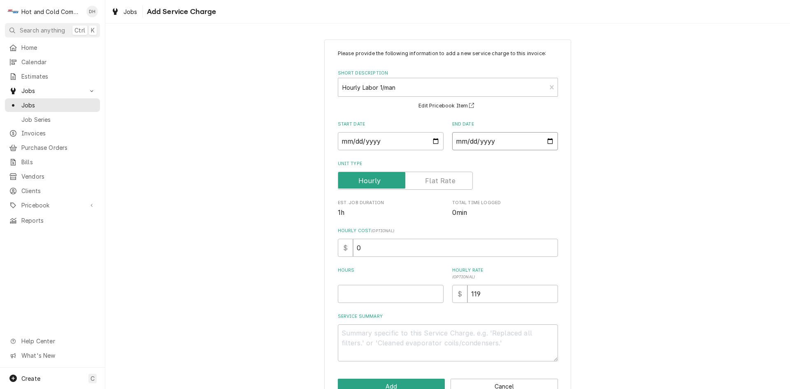
type input "2025-10-02"
click at [377, 295] on input "Hours" at bounding box center [391, 294] width 106 height 18
type textarea "x"
type input "1"
click at [507, 289] on input "119" at bounding box center [512, 294] width 90 height 18
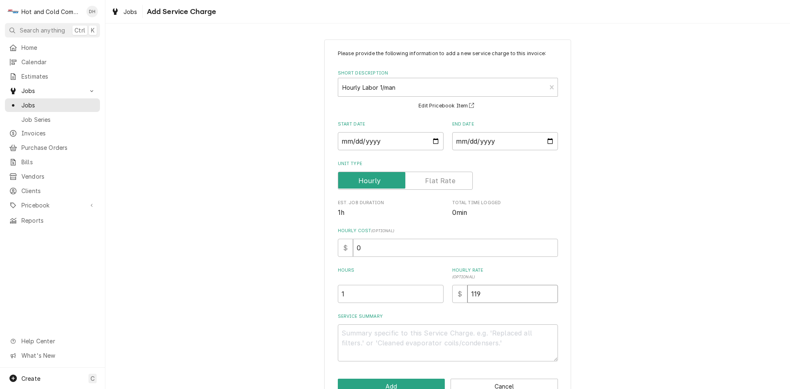
type textarea "x"
type input "11"
type textarea "x"
type input "1"
type textarea "x"
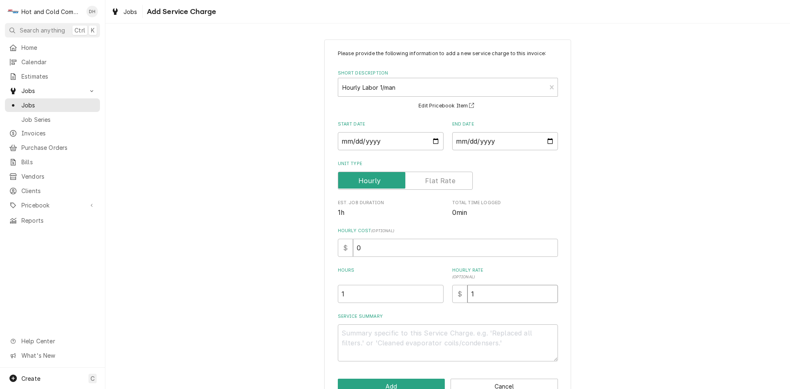
type input "12"
type textarea "x"
type input "125"
click at [419, 329] on textarea "Service Summary" at bounding box center [448, 342] width 220 height 37
type textarea "x"
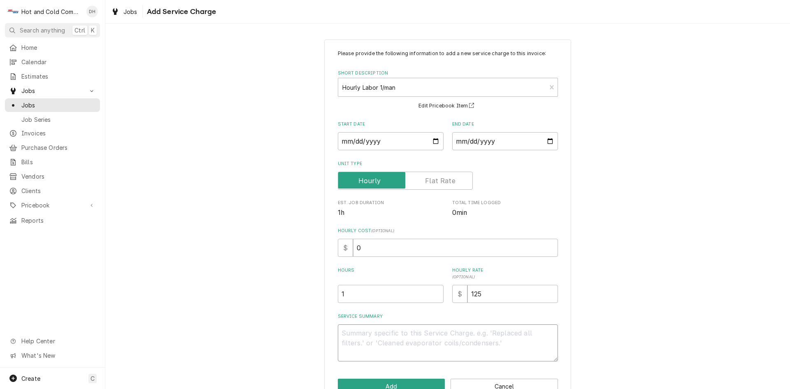
type textarea "1"
type textarea "x"
type textarea "10"
type textarea "x"
type textarea "10/"
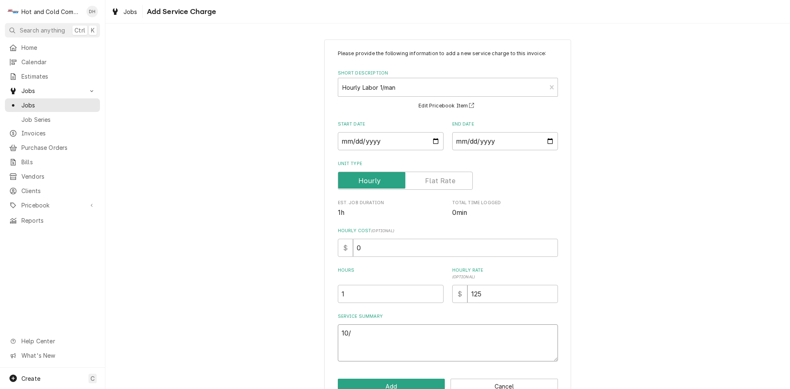
type textarea "x"
type textarea "10/2"
type textarea "x"
type textarea "10/2/"
type textarea "x"
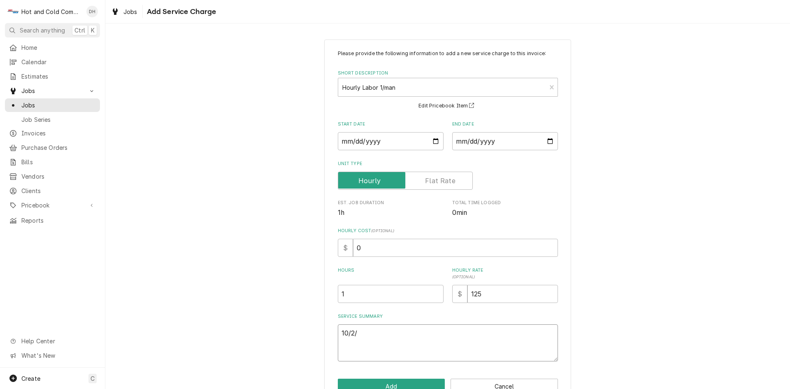
type textarea "10/2/2"
type textarea "x"
type textarea "10/2/25"
type textarea "x"
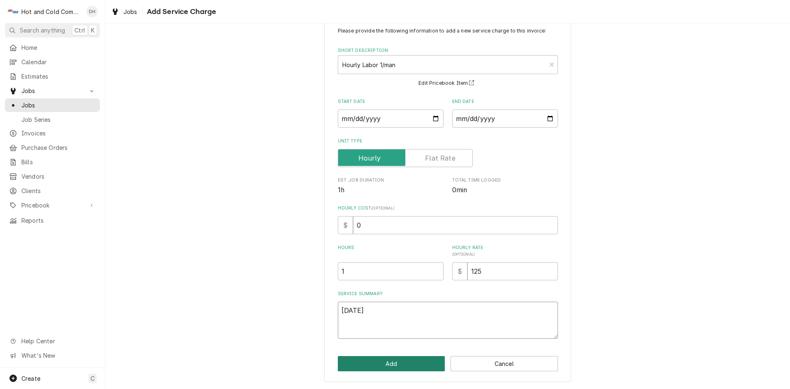
type textarea "10/2/25"
click at [407, 365] on button "Add" at bounding box center [391, 363] width 107 height 15
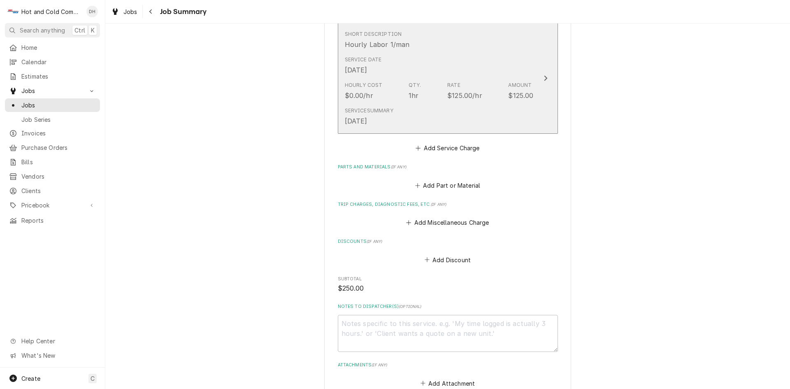
scroll to position [417, 0]
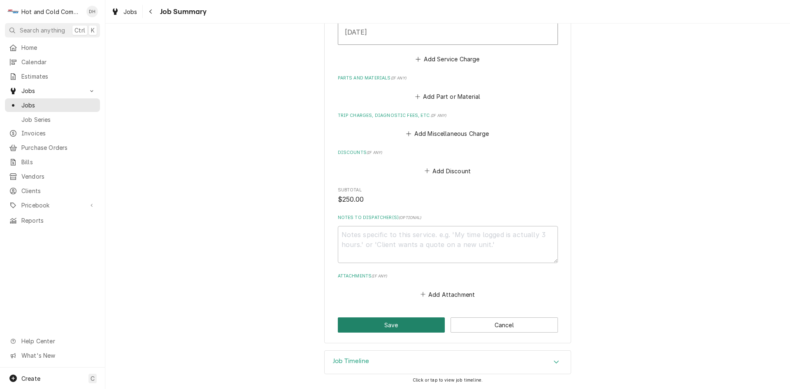
click at [403, 324] on button "Save" at bounding box center [391, 324] width 107 height 15
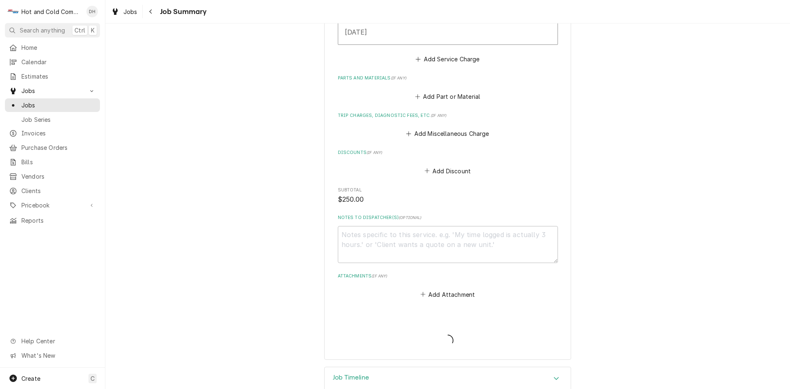
type textarea "x"
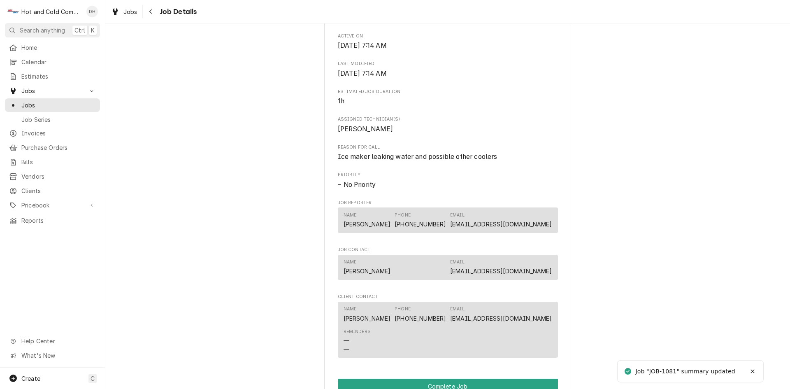
scroll to position [686, 0]
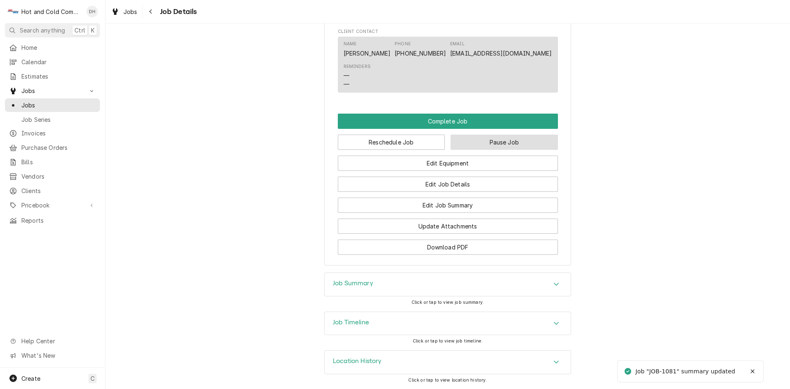
click at [525, 144] on button "Pause Job" at bounding box center [503, 141] width 107 height 15
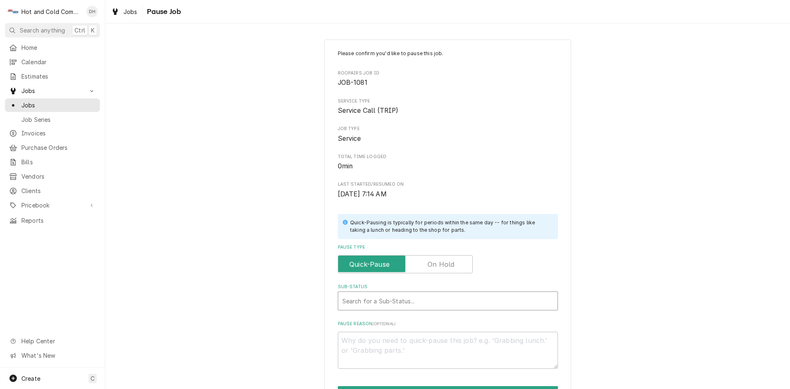
click at [403, 301] on div "Sub-Status" at bounding box center [447, 300] width 211 height 15
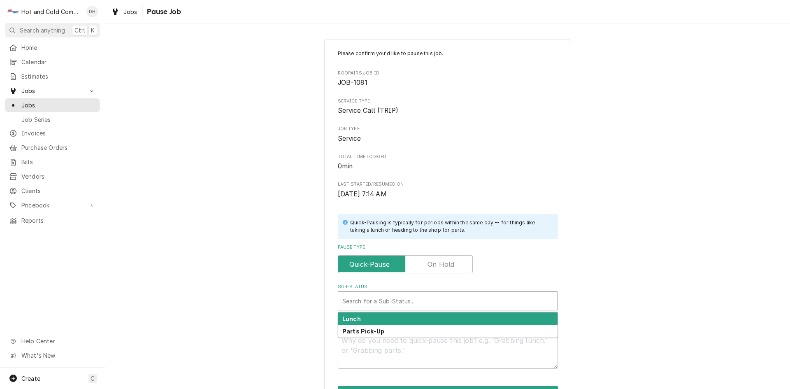
click at [470, 317] on div "Lunch" at bounding box center [447, 318] width 219 height 13
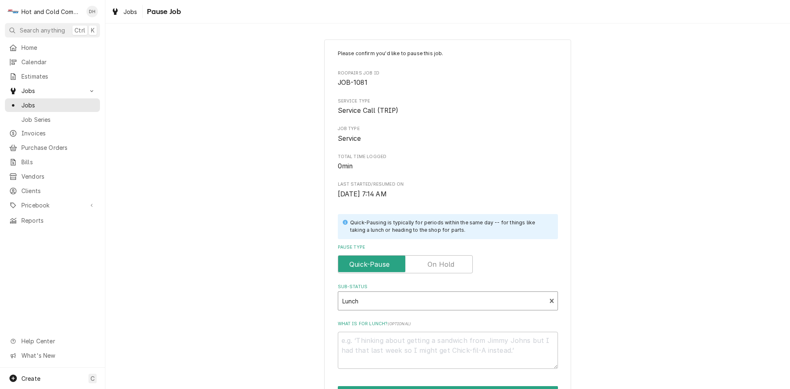
scroll to position [72, 0]
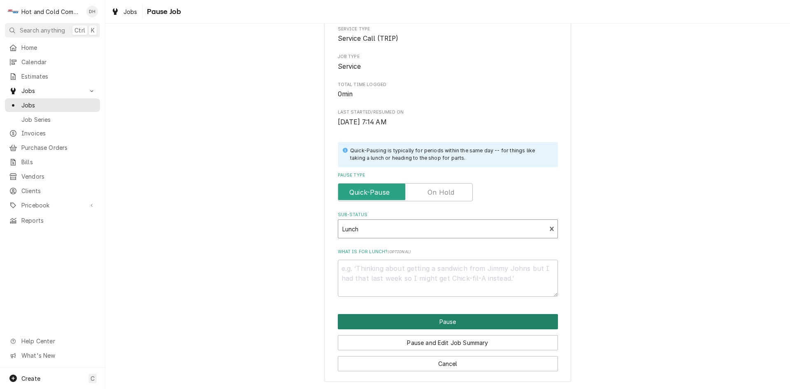
click at [459, 321] on button "Pause" at bounding box center [448, 321] width 220 height 15
type textarea "x"
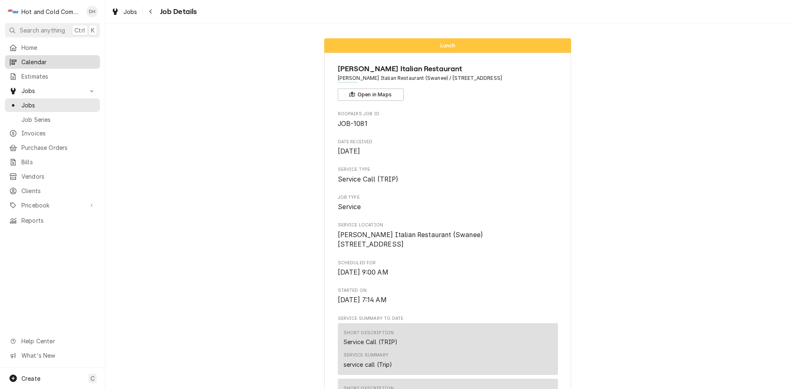
click at [46, 63] on span "Calendar" at bounding box center [58, 62] width 74 height 9
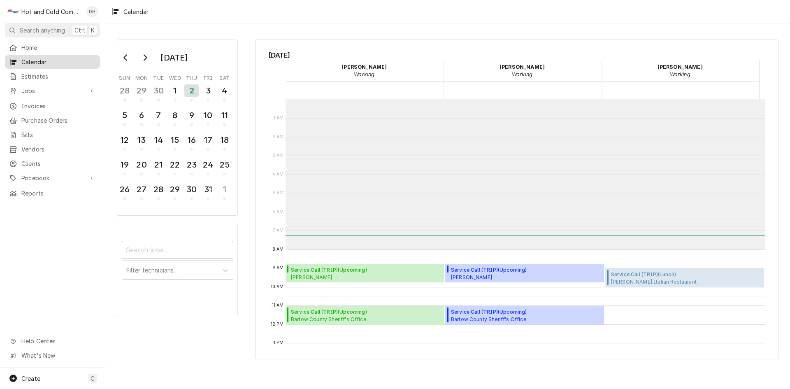
scroll to position [150, 0]
